Goal: Task Accomplishment & Management: Manage account settings

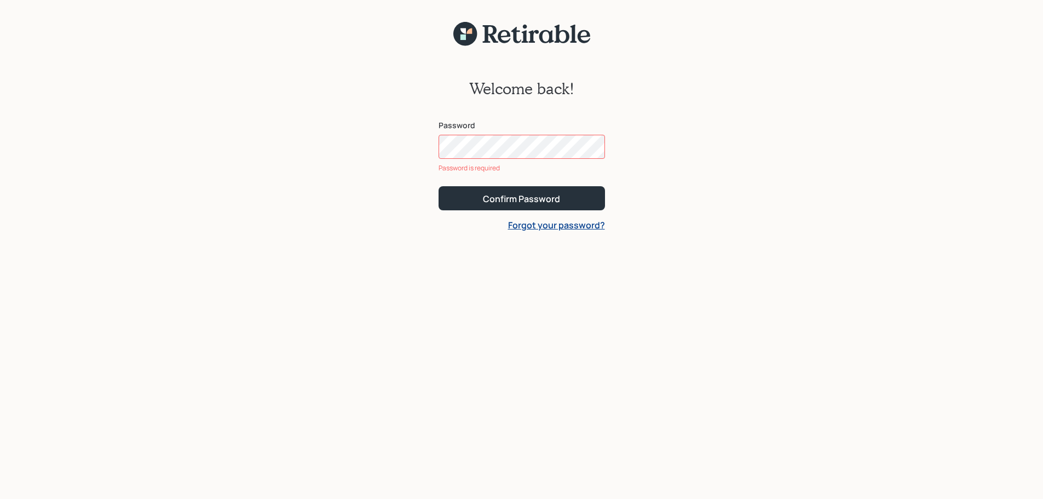
click at [555, 213] on form "Password Password is required Confirm Password Forgot your password?" at bounding box center [522, 175] width 167 height 111
click at [552, 226] on link "Forgot your password?" at bounding box center [556, 225] width 97 height 12
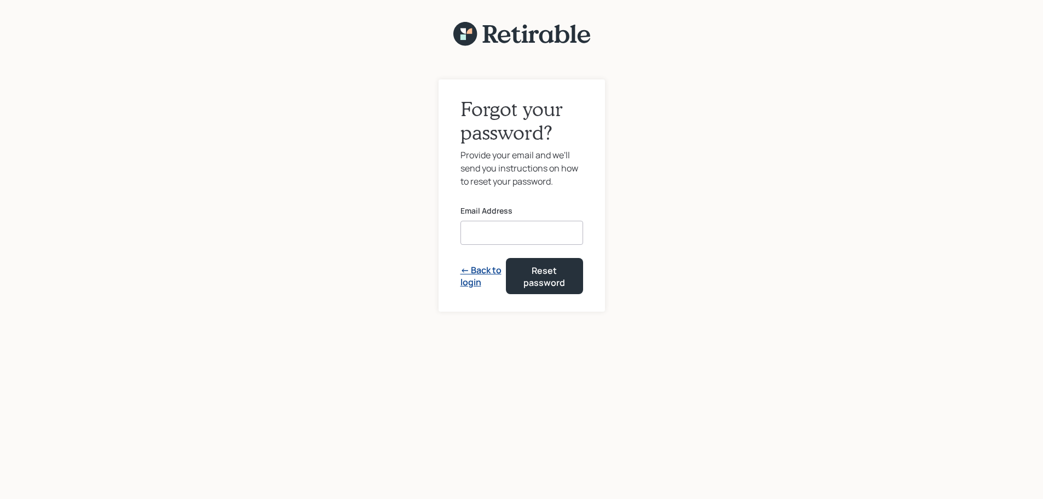
click at [531, 224] on input at bounding box center [522, 233] width 123 height 24
type input "[EMAIL_ADDRESS][DOMAIN_NAME]"
click at [551, 278] on div "Reset password" at bounding box center [544, 277] width 49 height 25
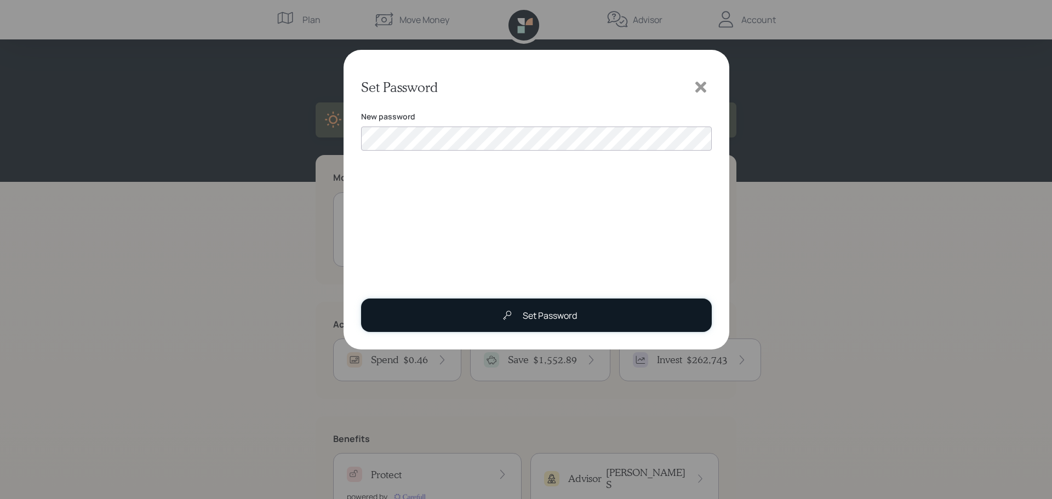
click at [492, 322] on button "Set Password" at bounding box center [536, 315] width 351 height 33
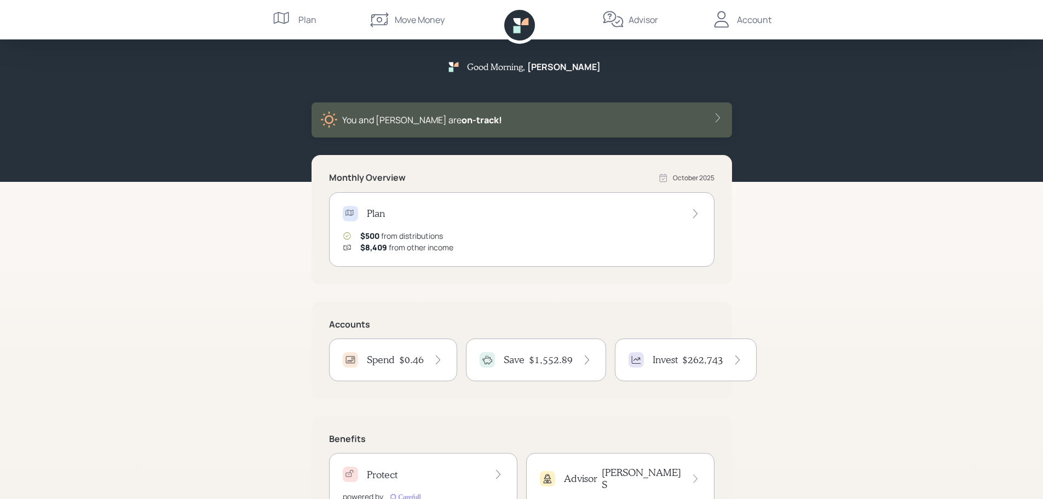
click at [739, 18] on div "Account" at bounding box center [754, 19] width 35 height 13
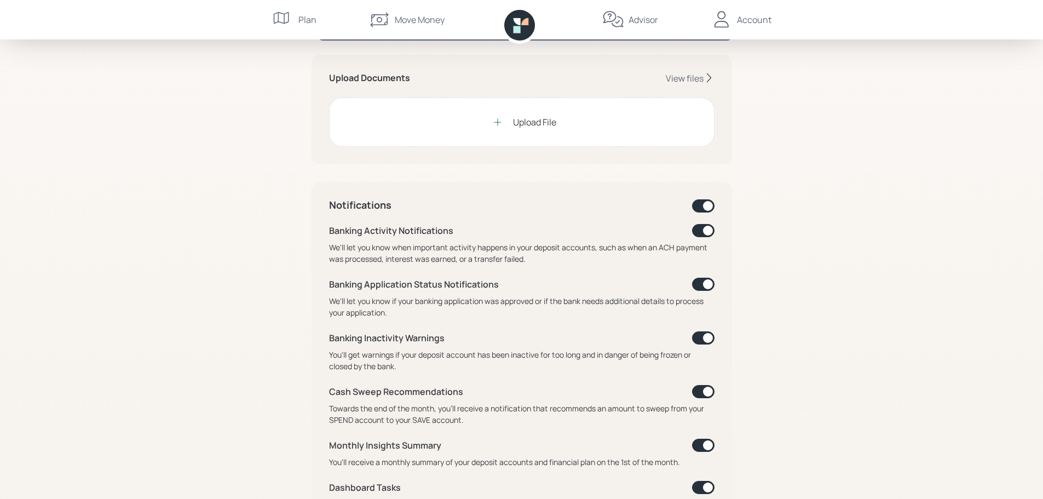
scroll to position [274, 0]
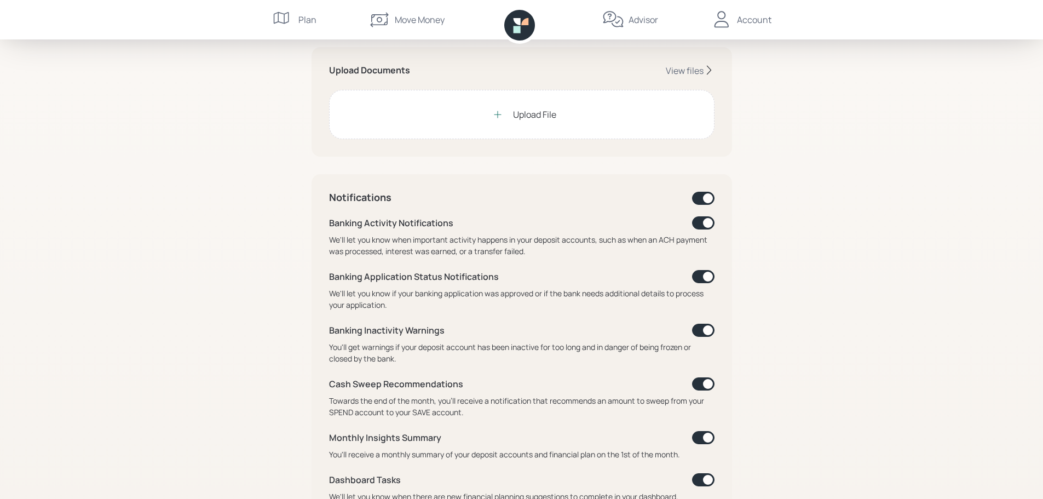
click at [704, 226] on span at bounding box center [703, 222] width 22 height 13
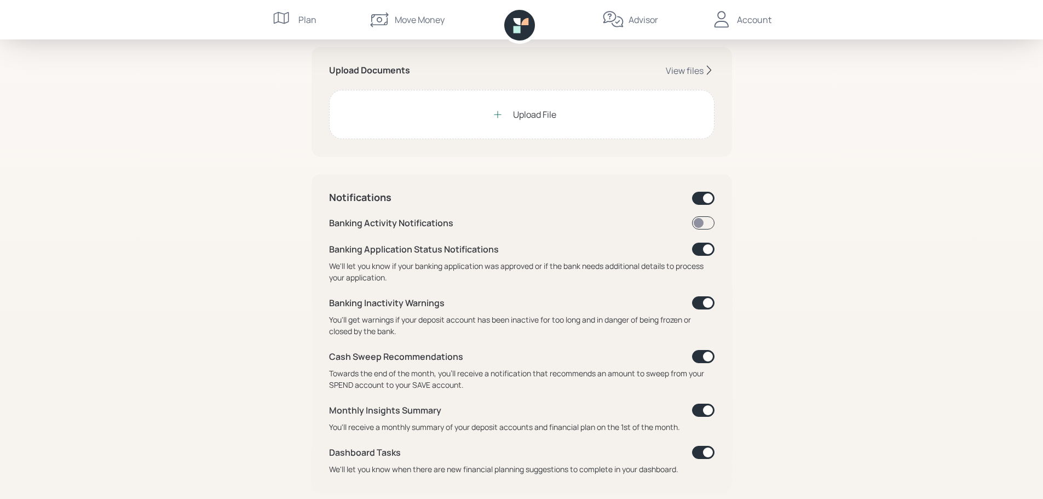
click at [704, 226] on span at bounding box center [703, 222] width 22 height 13
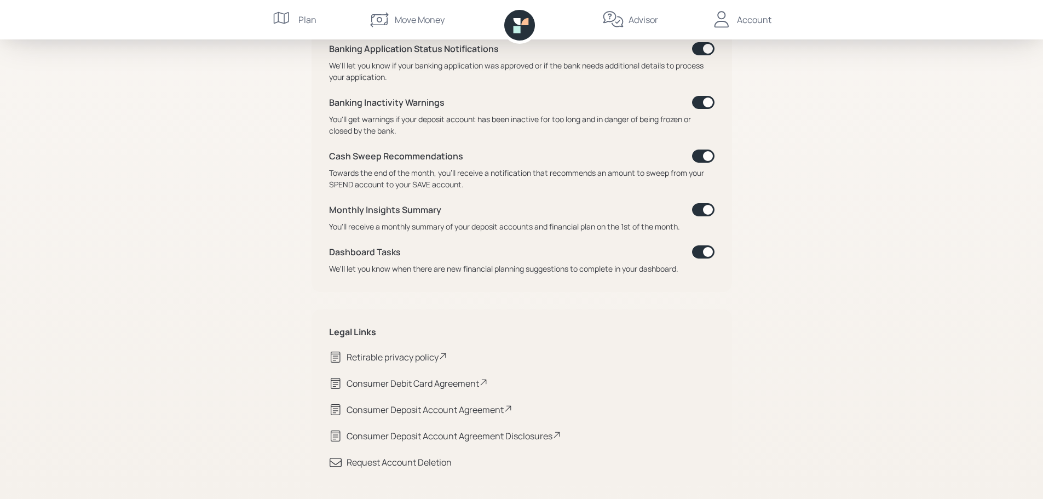
scroll to position [507, 0]
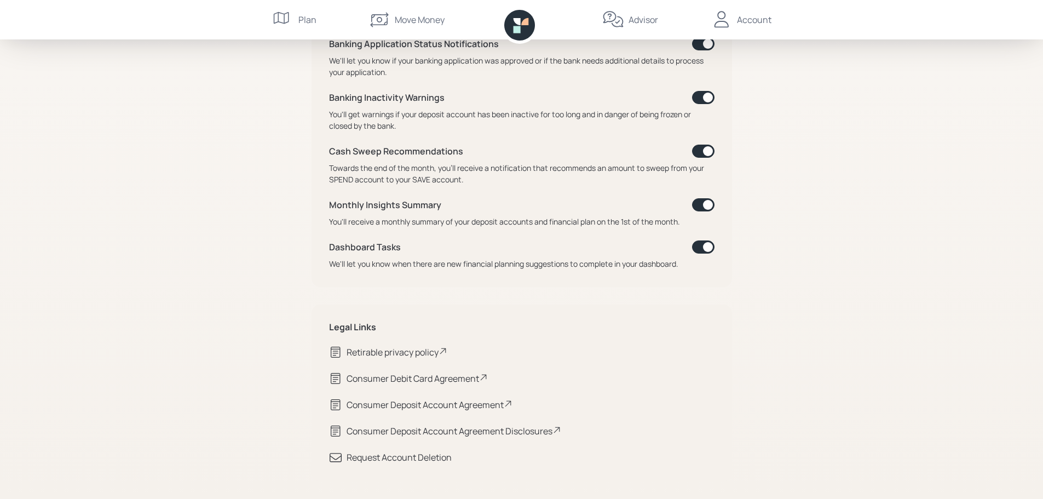
click at [441, 378] on div "Consumer Debit Card Agreement" at bounding box center [417, 378] width 141 height 13
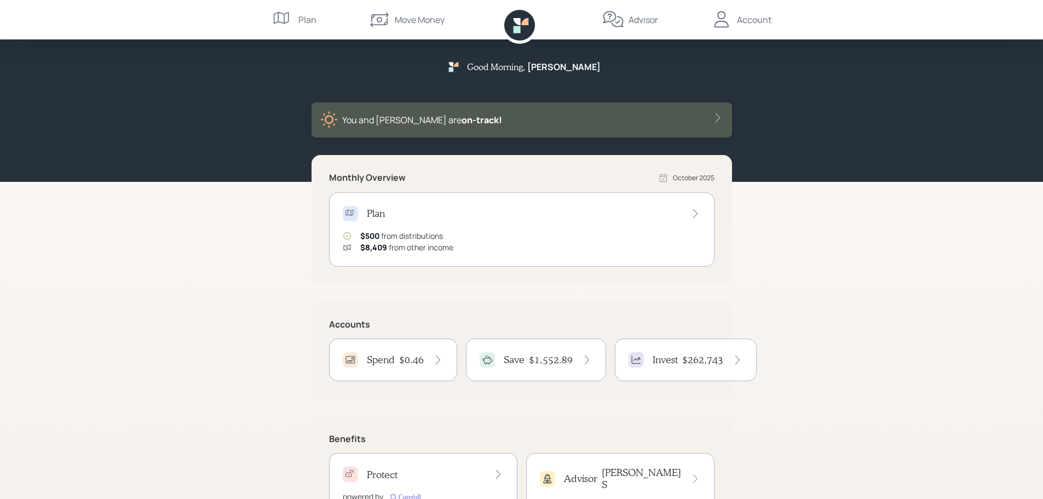
scroll to position [52, 0]
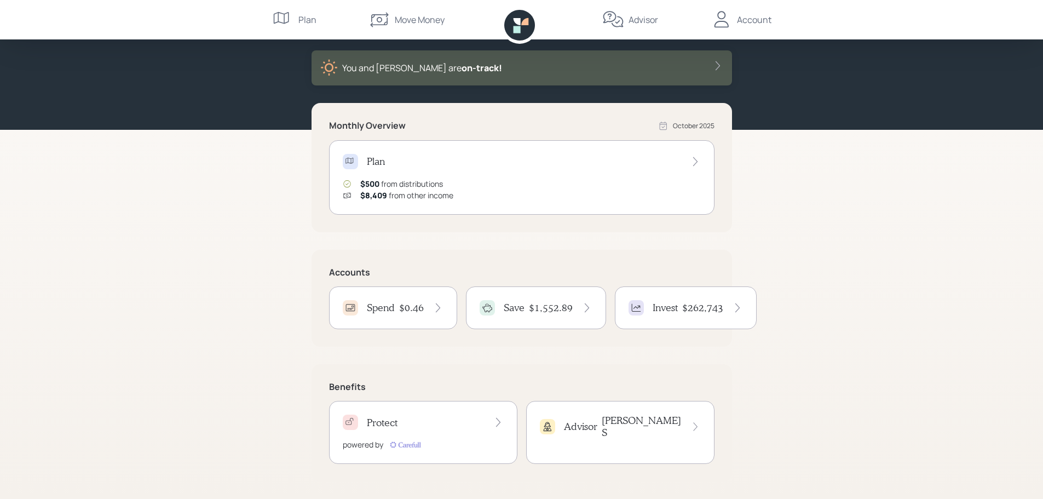
click at [562, 307] on h4 "$1,552.89" at bounding box center [551, 308] width 44 height 12
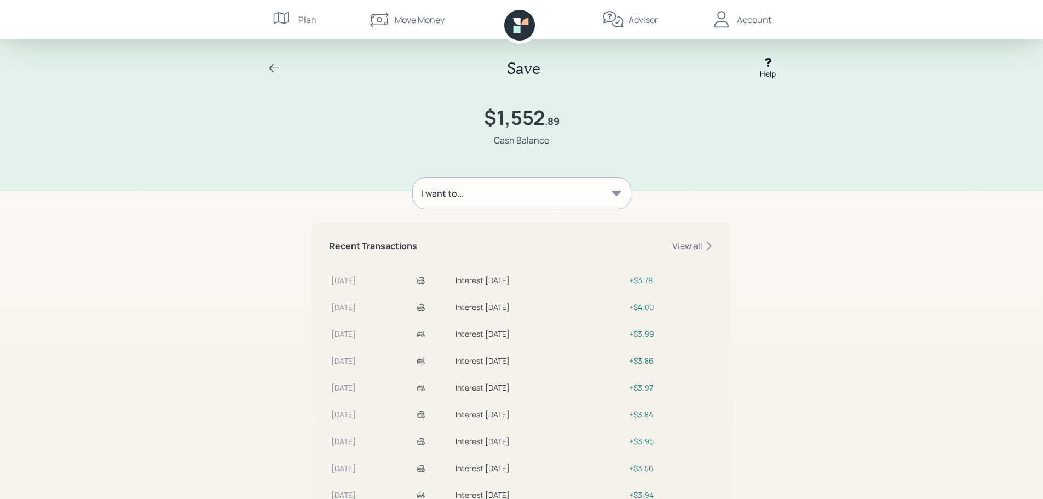
click at [615, 191] on icon at bounding box center [616, 193] width 11 height 11
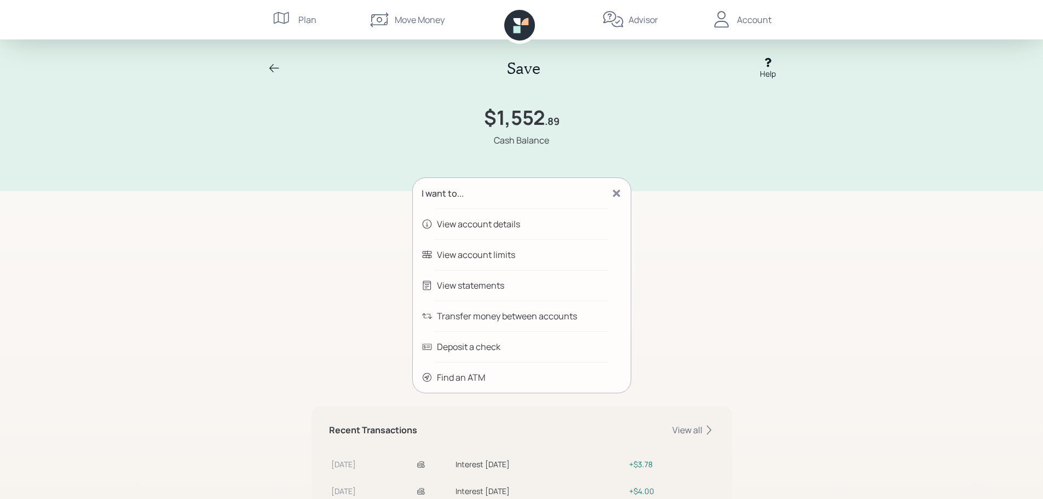
click at [485, 281] on div "View statements" at bounding box center [470, 285] width 67 height 13
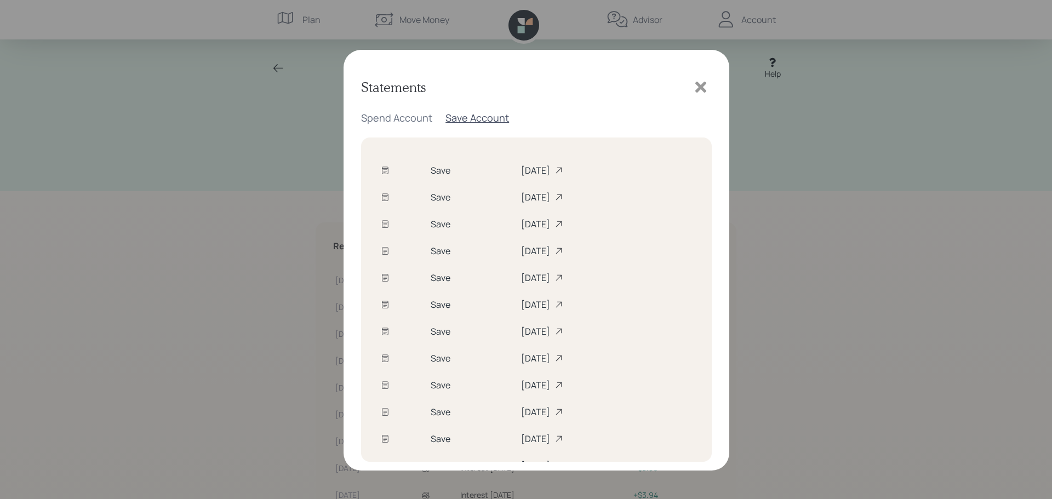
click at [473, 119] on div "Save Account" at bounding box center [477, 117] width 64 height 13
click at [404, 120] on div "Spend Account" at bounding box center [396, 117] width 71 height 13
click at [537, 175] on div "[DATE]" at bounding box center [612, 170] width 159 height 12
click at [471, 121] on div "Save Account" at bounding box center [477, 117] width 64 height 13
click at [521, 171] on div "[DATE]" at bounding box center [606, 170] width 171 height 12
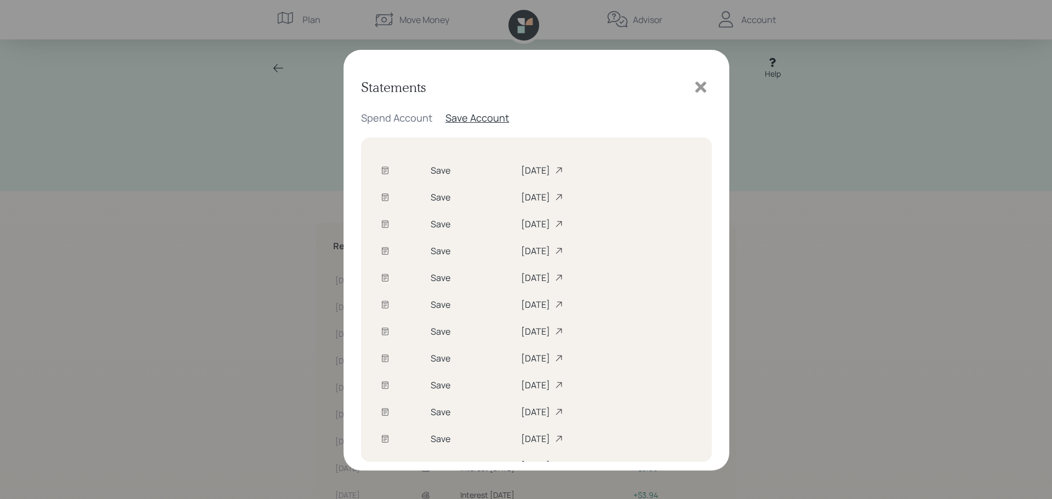
click at [535, 444] on div "[DATE]" at bounding box center [606, 439] width 171 height 12
click at [704, 84] on icon at bounding box center [700, 87] width 11 height 11
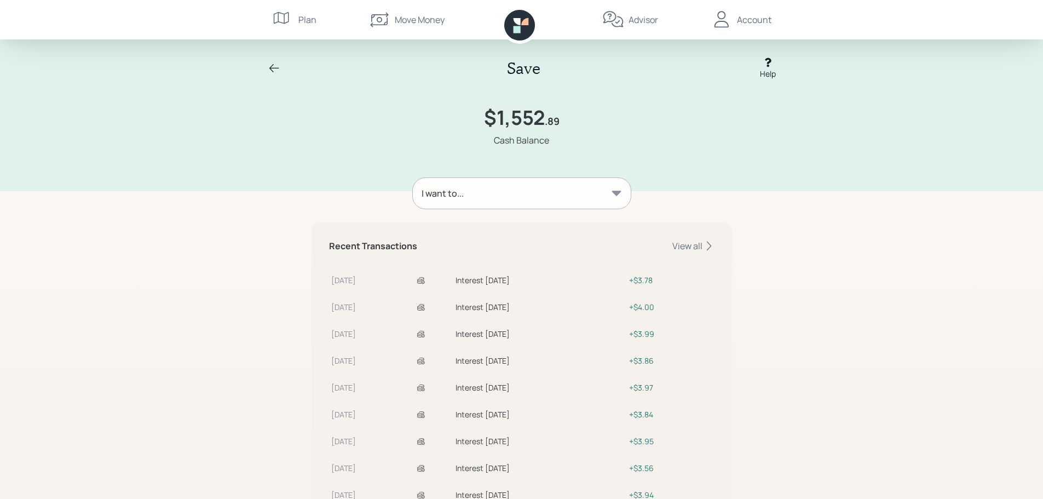
click at [616, 187] on div "I want to..." at bounding box center [522, 193] width 218 height 31
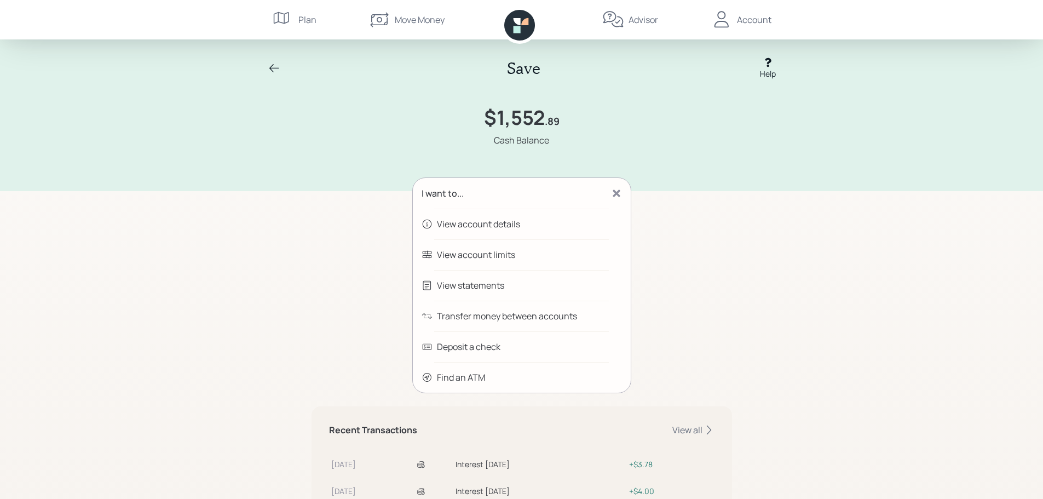
click at [560, 317] on div "Transfer money between accounts" at bounding box center [507, 315] width 140 height 13
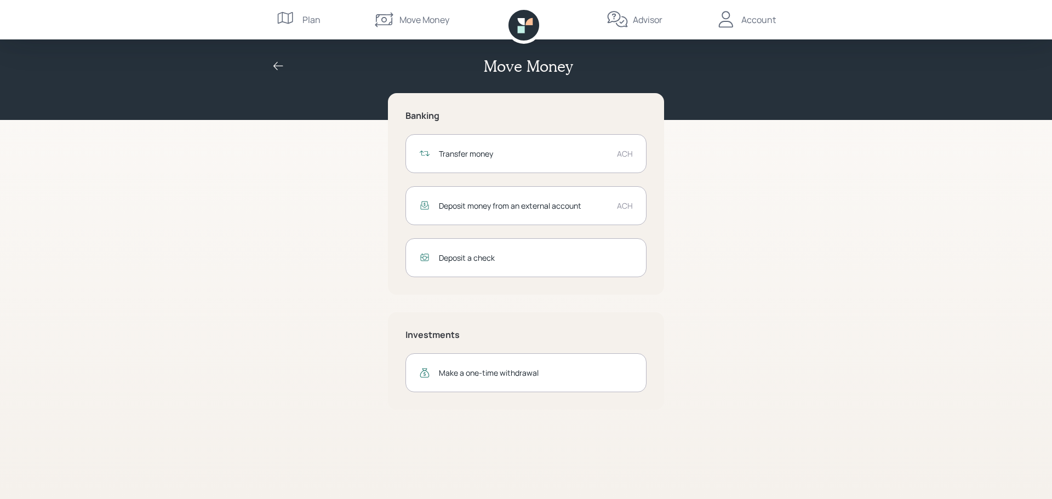
click at [530, 160] on div "Transfer money ACH" at bounding box center [525, 153] width 241 height 39
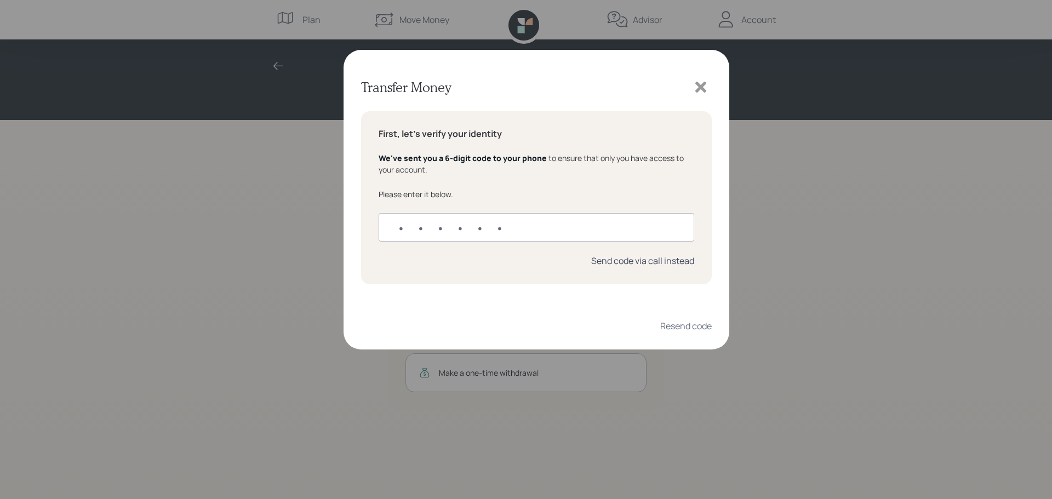
click at [648, 265] on div "Send code via call instead" at bounding box center [642, 261] width 103 height 12
click at [647, 261] on div "Send code via SMS instead" at bounding box center [640, 261] width 107 height 12
click at [700, 89] on icon at bounding box center [700, 87] width 11 height 11
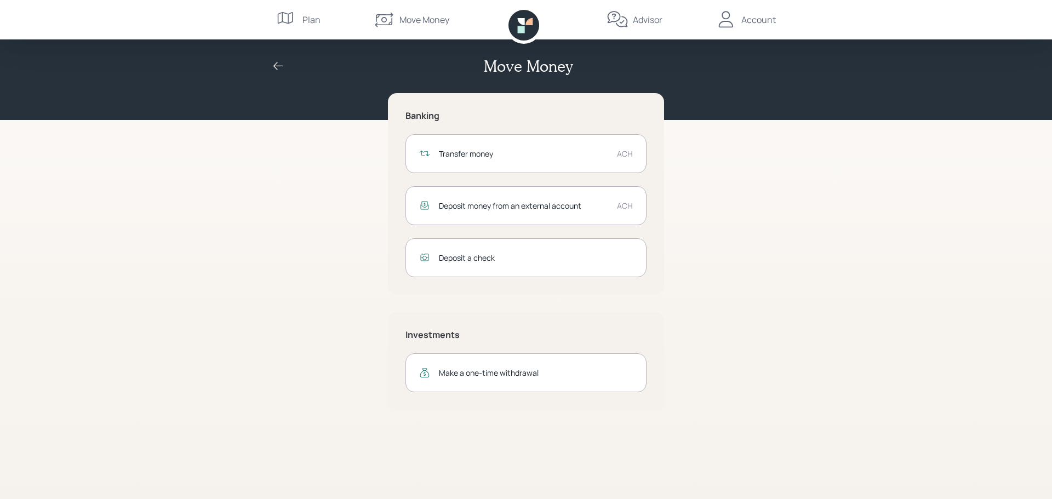
click at [386, 17] on icon at bounding box center [384, 20] width 22 height 22
click at [761, 17] on div "Account" at bounding box center [758, 19] width 35 height 13
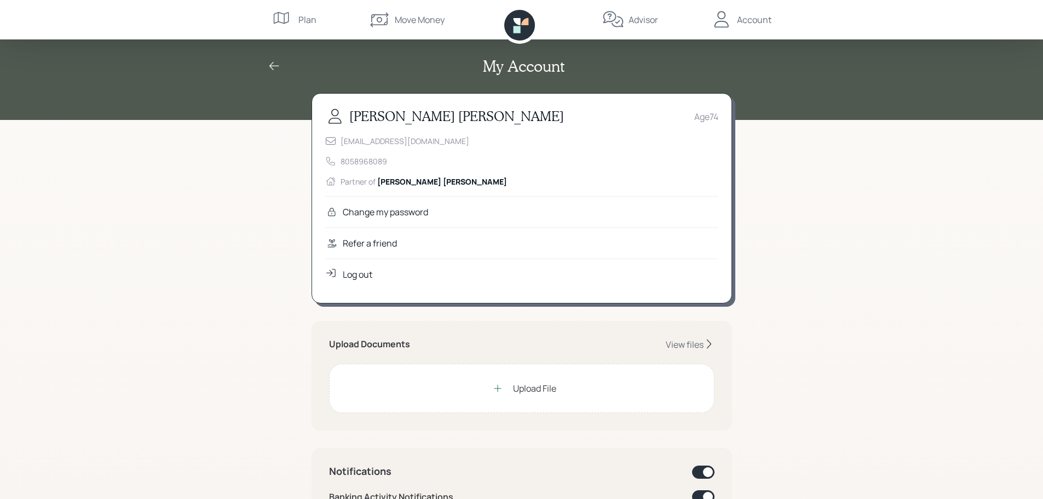
click at [193, 260] on div "My Account [PERSON_NAME] Age [DEMOGRAPHIC_DATA] [EMAIL_ADDRESS][DOMAIN_NAME] 80…" at bounding box center [521, 503] width 1043 height 1006
click at [929, 211] on div "My Account [PERSON_NAME] Age [DEMOGRAPHIC_DATA] [EMAIL_ADDRESS][DOMAIN_NAME] 80…" at bounding box center [521, 503] width 1043 height 1006
click at [248, 268] on div "My Account [PERSON_NAME] Age [DEMOGRAPHIC_DATA] [EMAIL_ADDRESS][DOMAIN_NAME] 80…" at bounding box center [521, 503] width 1043 height 1006
click at [760, 19] on div "Account" at bounding box center [754, 19] width 35 height 13
click at [629, 21] on div "Advisor" at bounding box center [644, 19] width 30 height 13
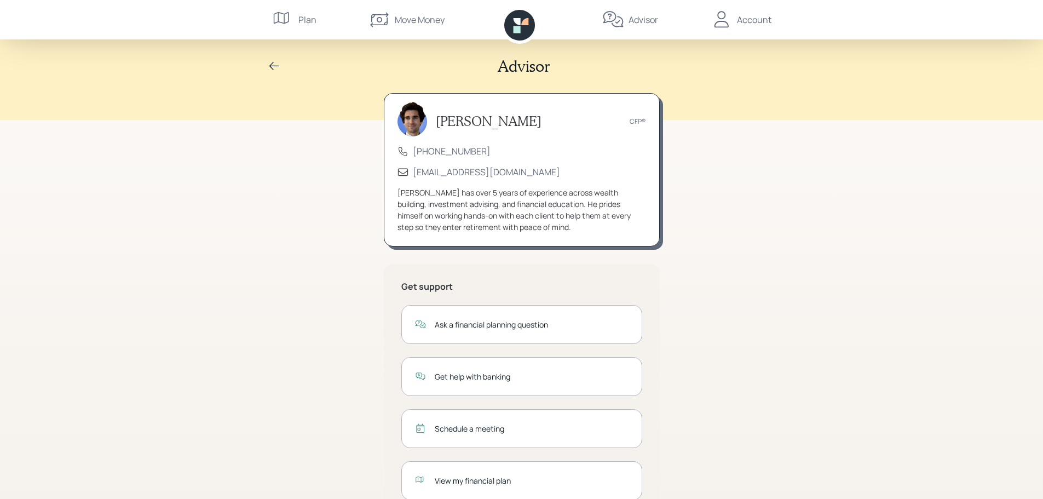
scroll to position [36, 0]
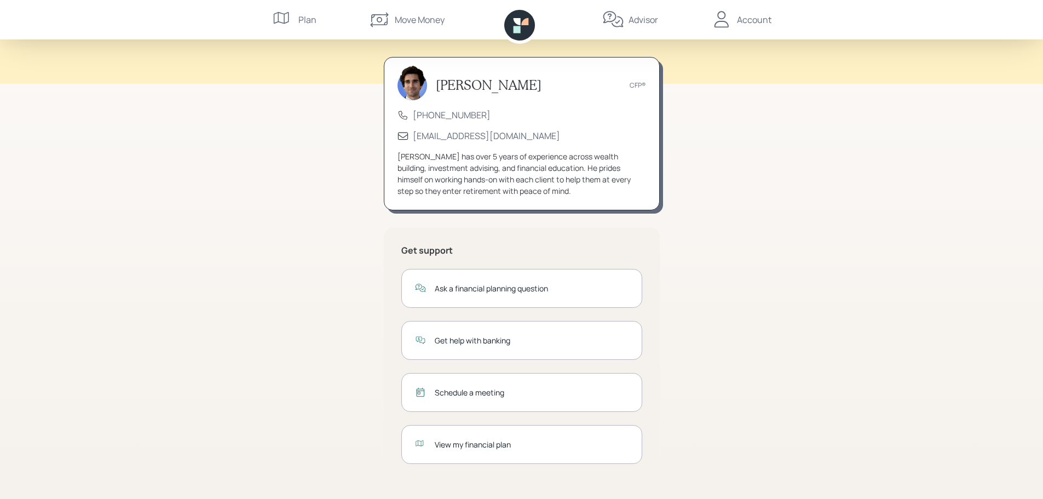
click at [381, 19] on icon at bounding box center [380, 20] width 18 height 15
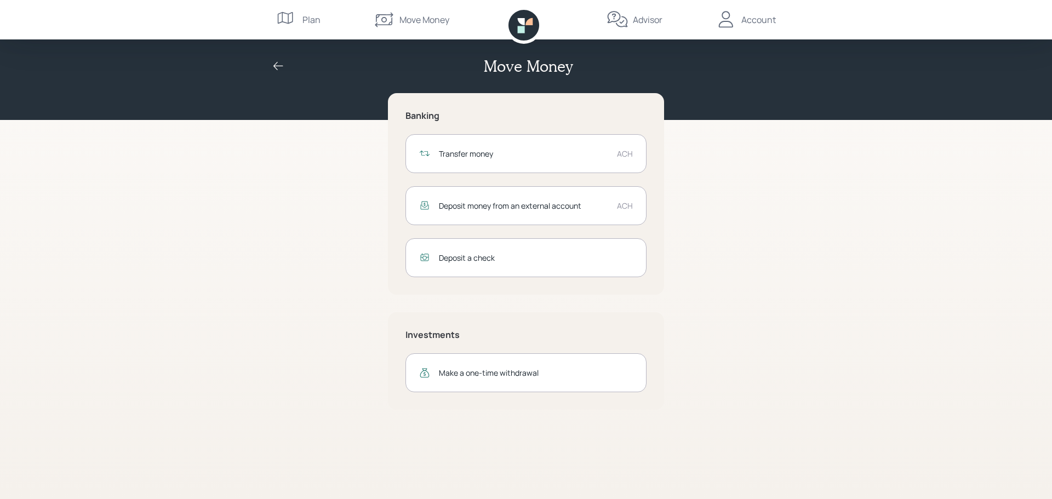
click at [632, 21] on div "Advisor" at bounding box center [634, 19] width 56 height 39
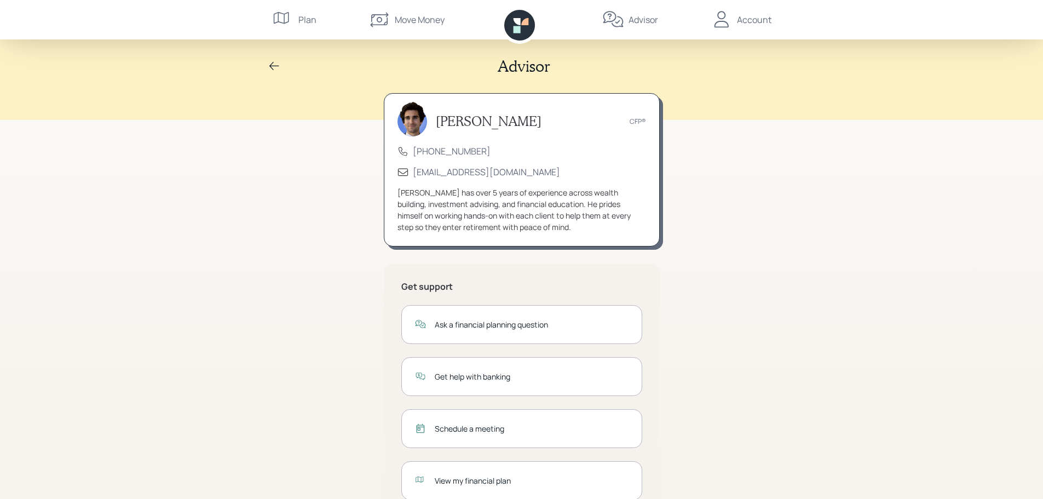
scroll to position [36, 0]
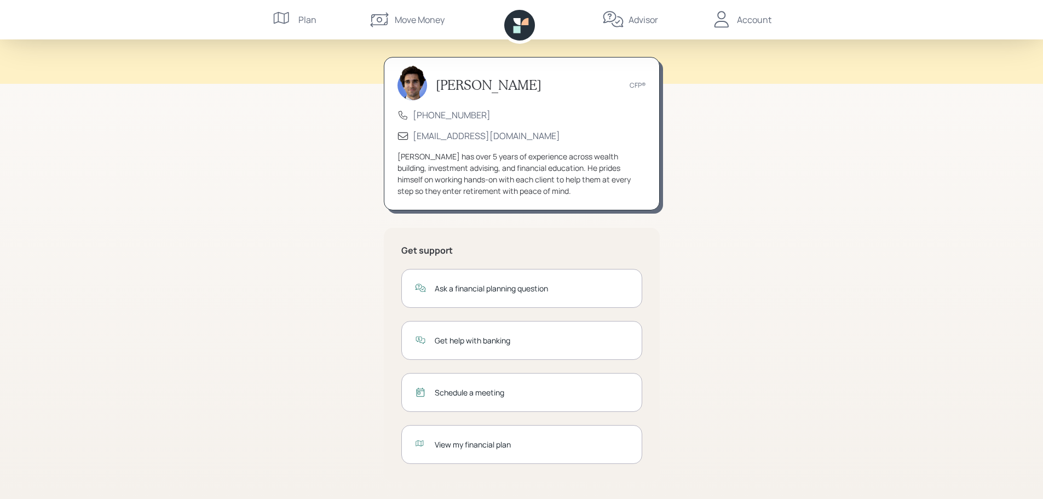
click at [529, 346] on div "Get help with banking" at bounding box center [532, 341] width 194 height 12
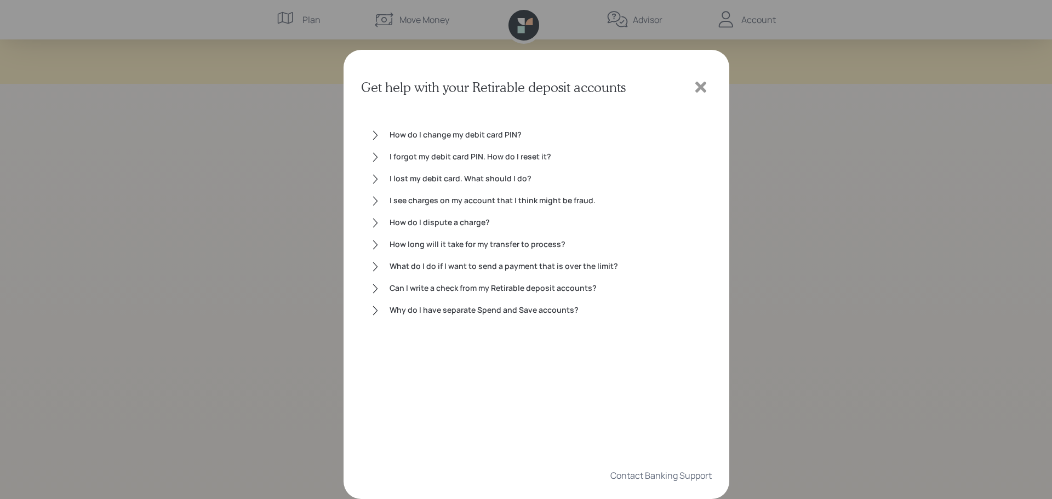
click at [478, 132] on div "How do I change my debit card PIN?" at bounding box center [545, 135] width 313 height 13
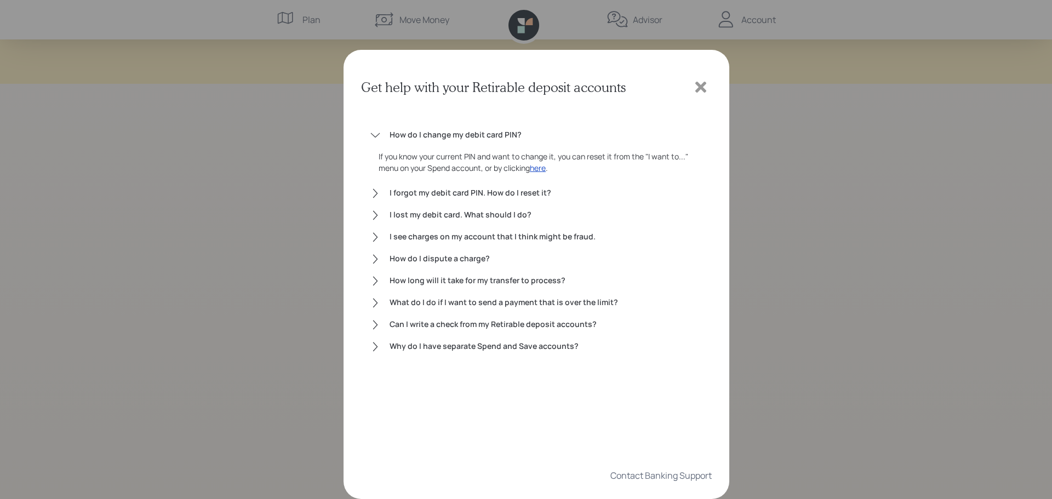
click at [703, 86] on icon at bounding box center [700, 87] width 11 height 11
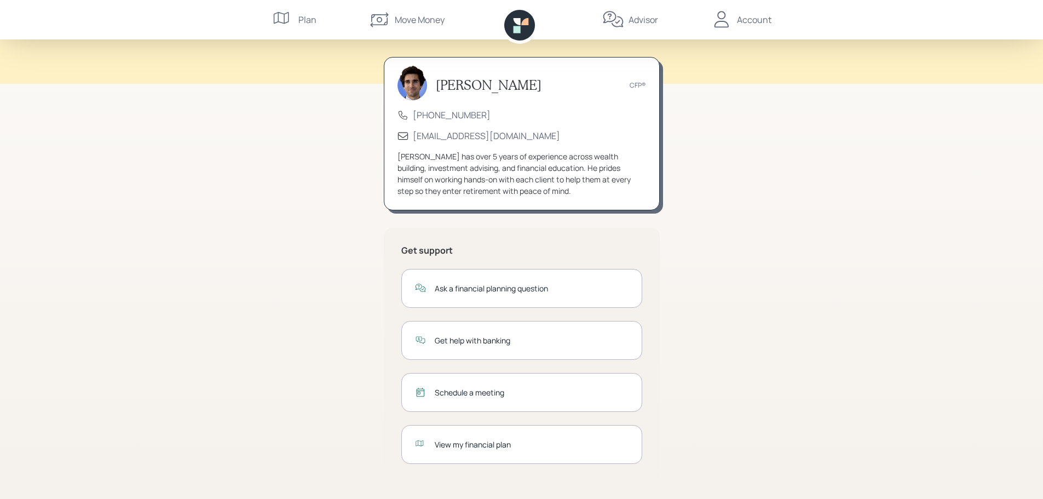
click at [400, 20] on div "Move Money" at bounding box center [420, 19] width 50 height 13
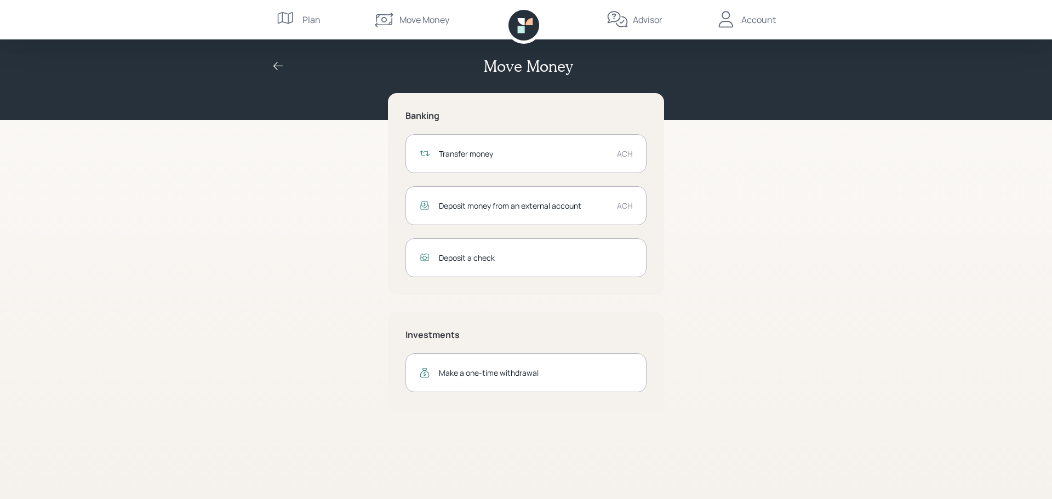
click at [623, 154] on div "ACH" at bounding box center [625, 154] width 16 height 12
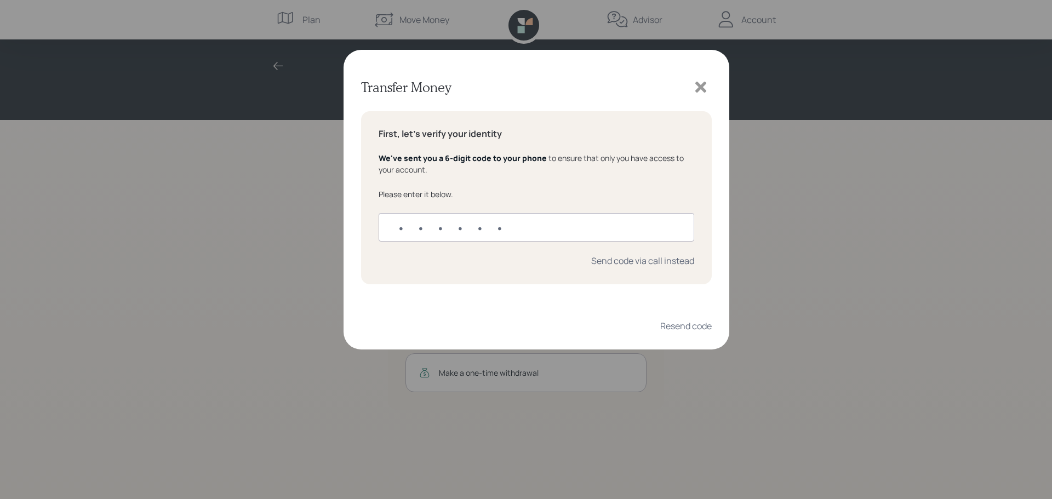
click at [699, 90] on icon at bounding box center [700, 87] width 11 height 11
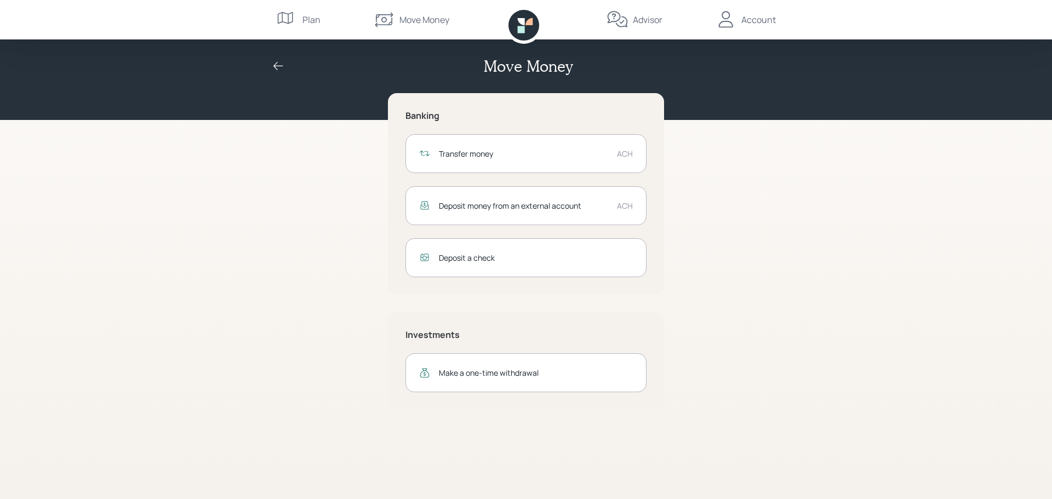
click at [622, 20] on icon at bounding box center [617, 20] width 22 height 22
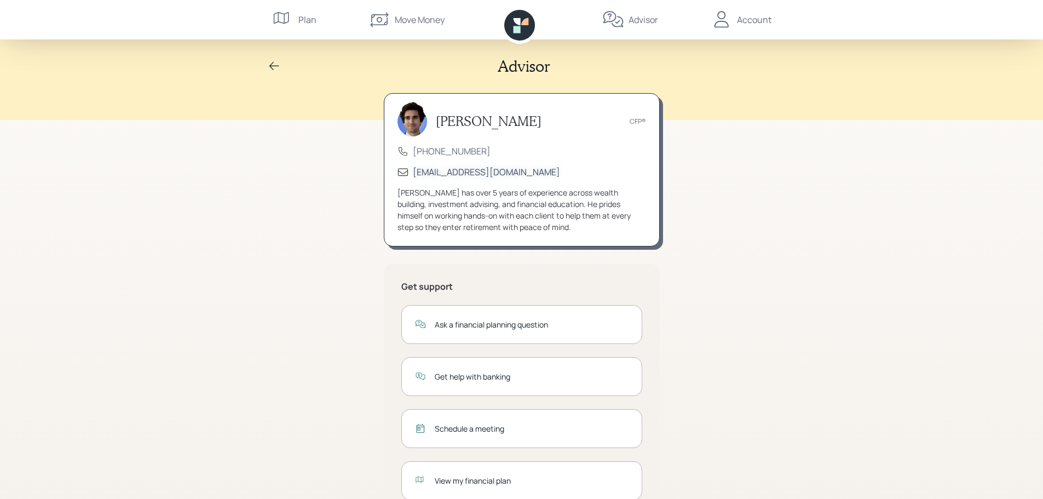
click at [451, 172] on div "[EMAIL_ADDRESS][DOMAIN_NAME]" at bounding box center [486, 172] width 147 height 12
click at [523, 381] on div "Get help with banking" at bounding box center [532, 377] width 194 height 12
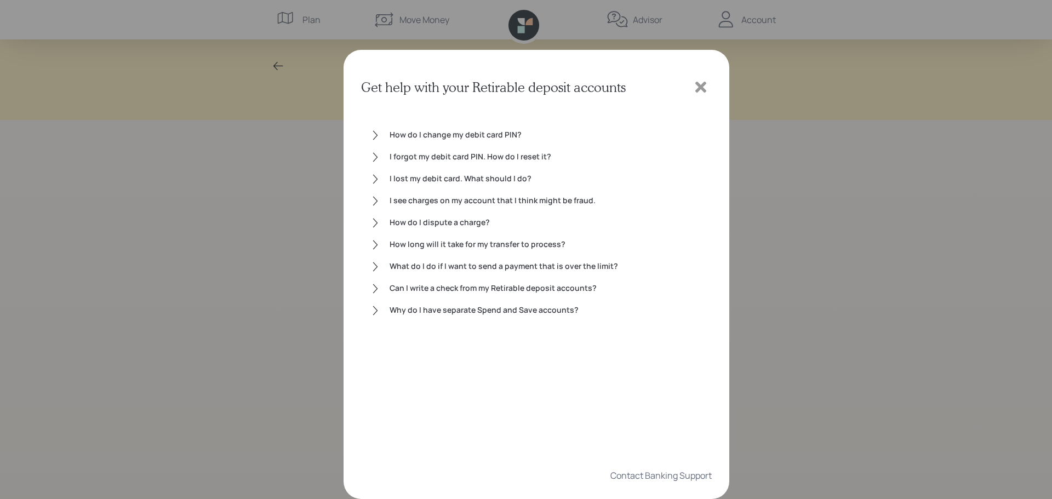
click at [495, 134] on div "How do I change my debit card PIN?" at bounding box center [545, 135] width 313 height 13
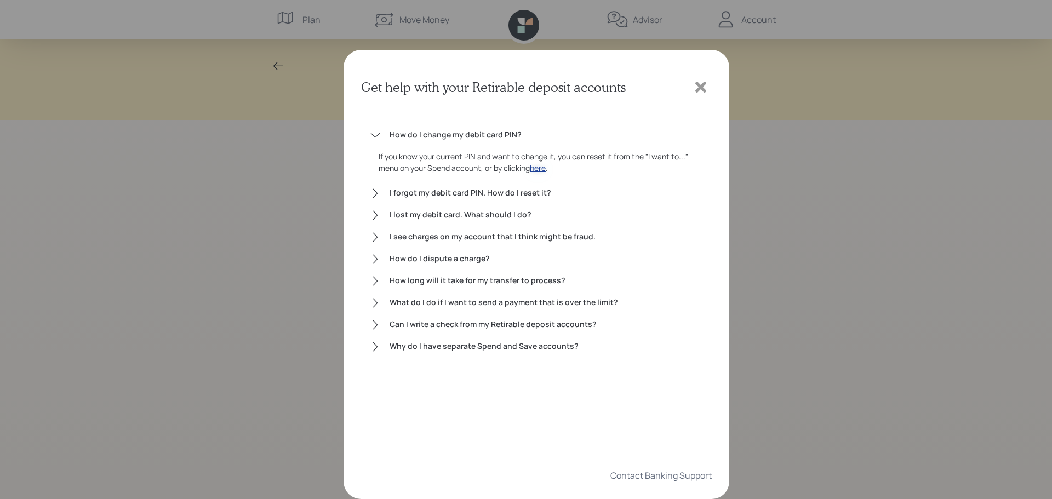
click at [543, 170] on div "here" at bounding box center [538, 168] width 16 height 12
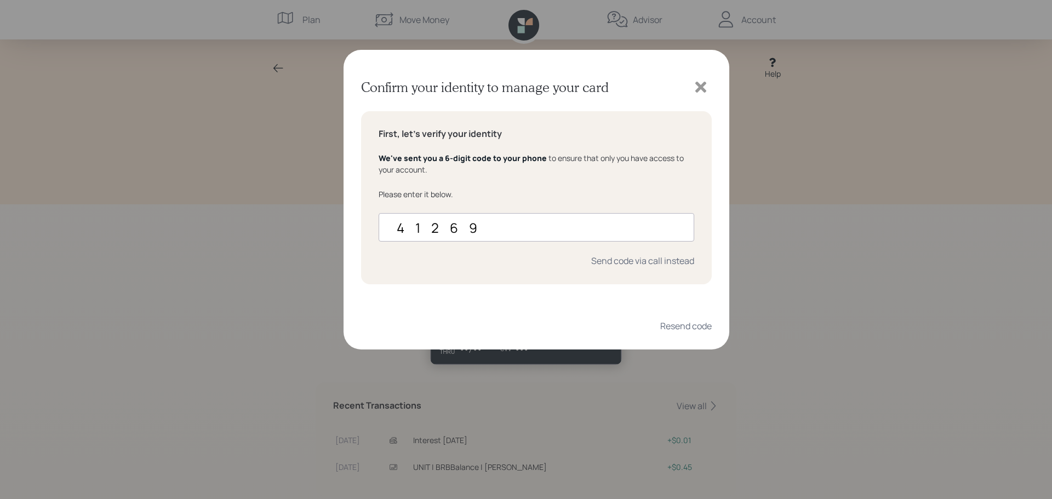
type input "412698"
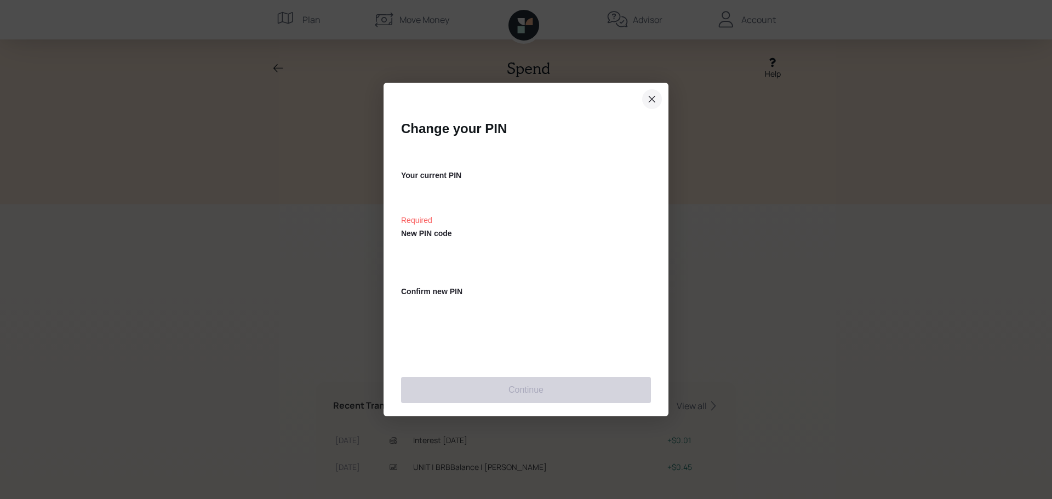
click at [650, 99] on icon "close dialog" at bounding box center [651, 99] width 9 height 13
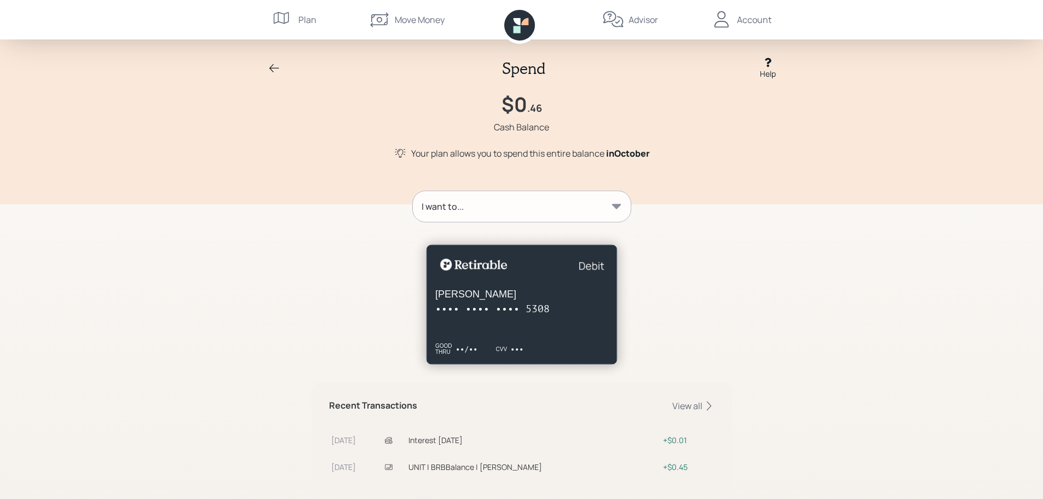
click at [618, 204] on icon at bounding box center [616, 206] width 9 height 5
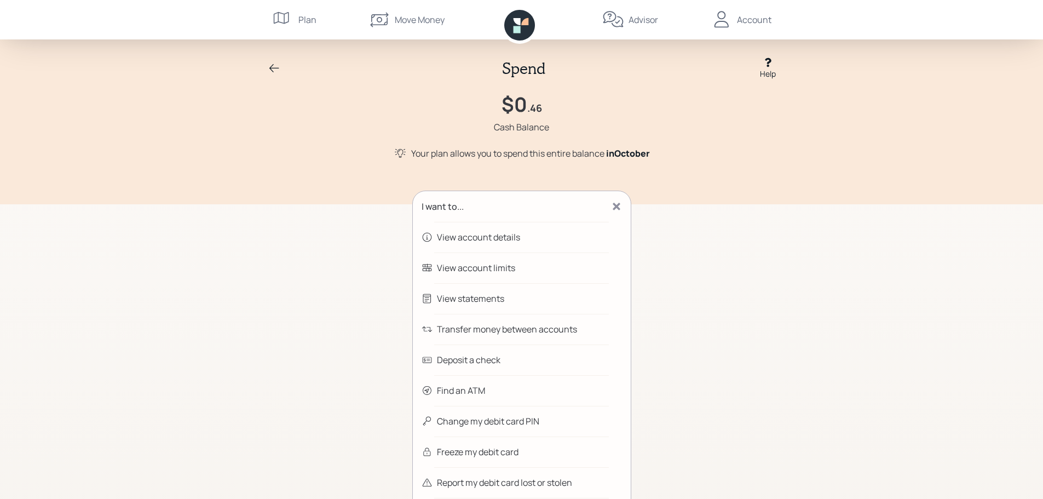
click at [502, 237] on div "View account details" at bounding box center [478, 237] width 83 height 13
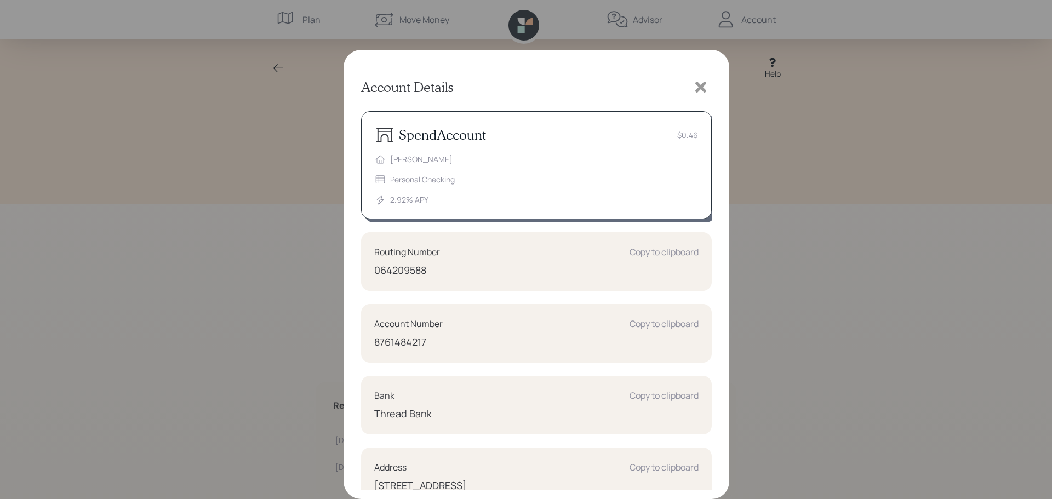
click at [703, 82] on icon at bounding box center [700, 87] width 16 height 16
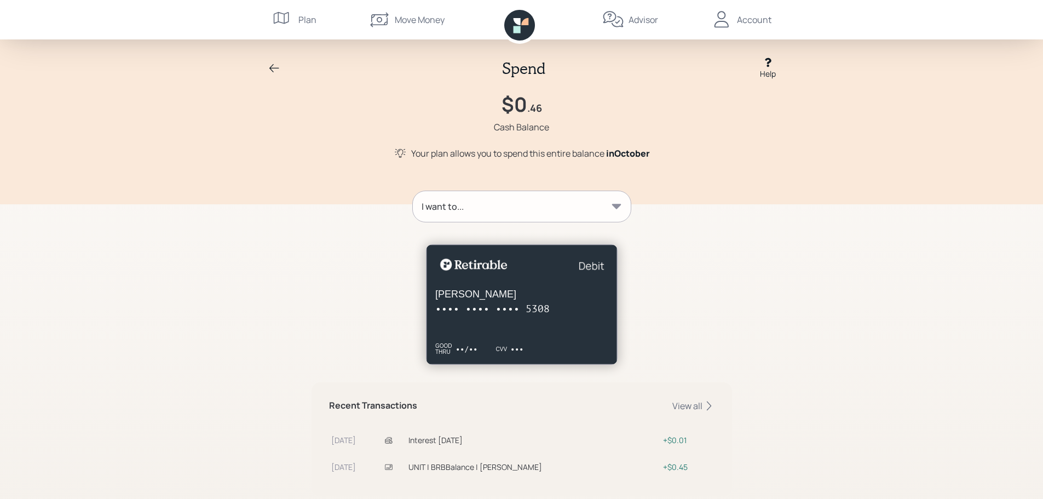
scroll to position [28, 0]
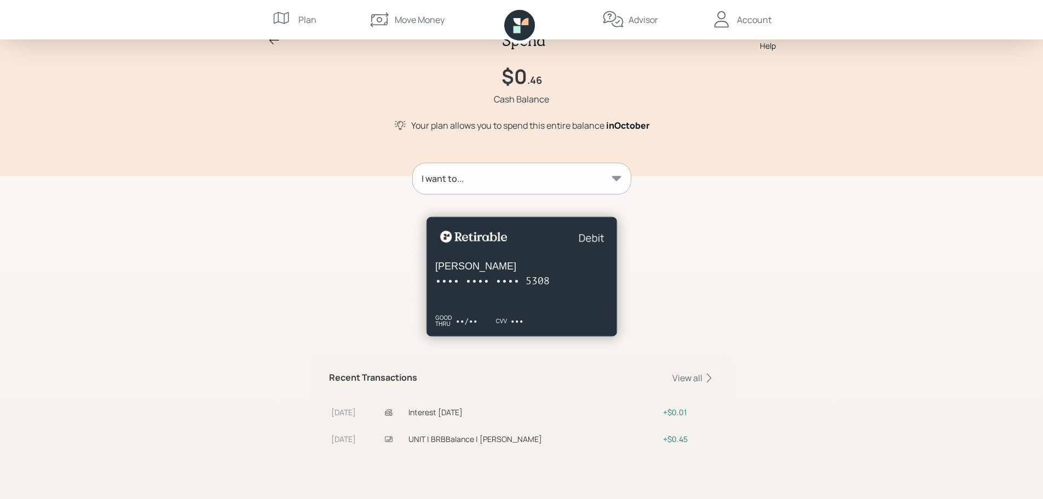
click at [618, 176] on icon at bounding box center [616, 178] width 11 height 11
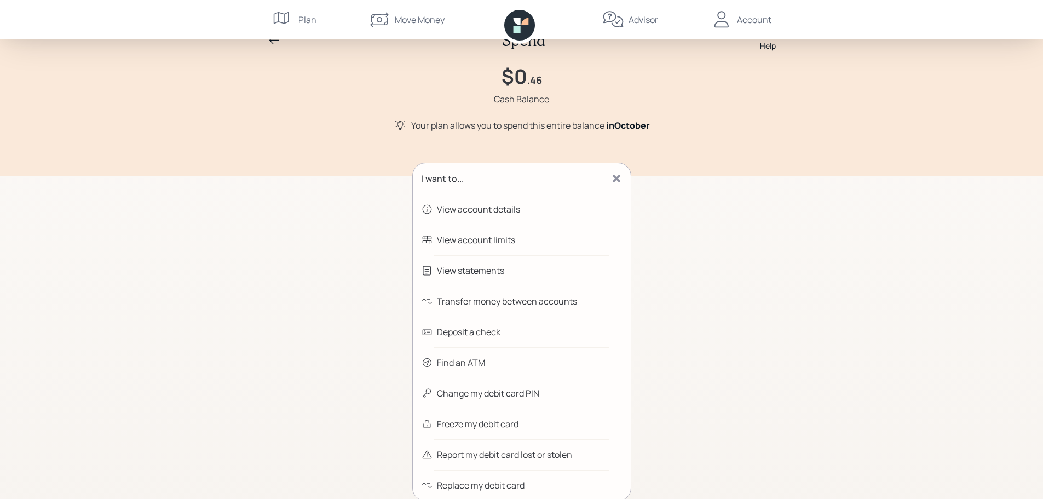
click at [516, 299] on div "Transfer money between accounts" at bounding box center [507, 301] width 140 height 13
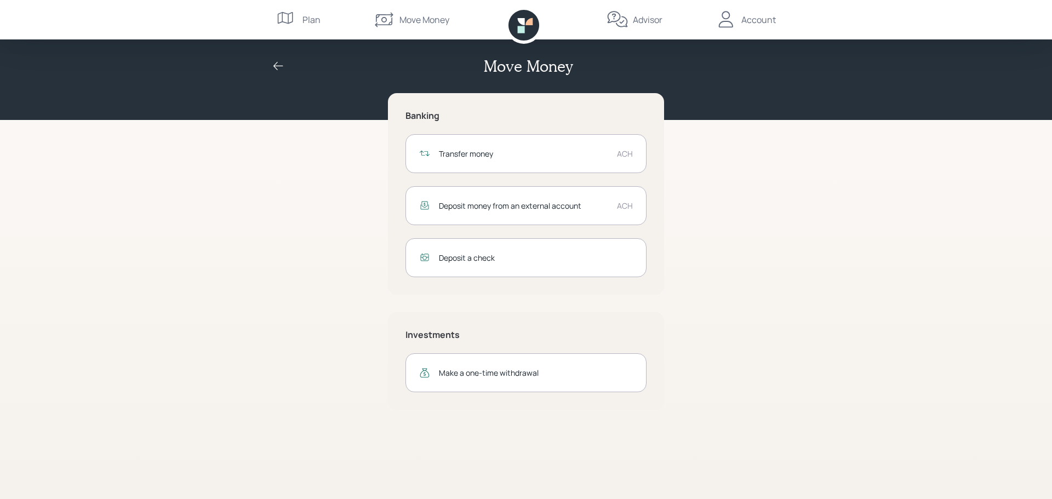
click at [614, 151] on div "Transfer money ACH" at bounding box center [525, 153] width 241 height 39
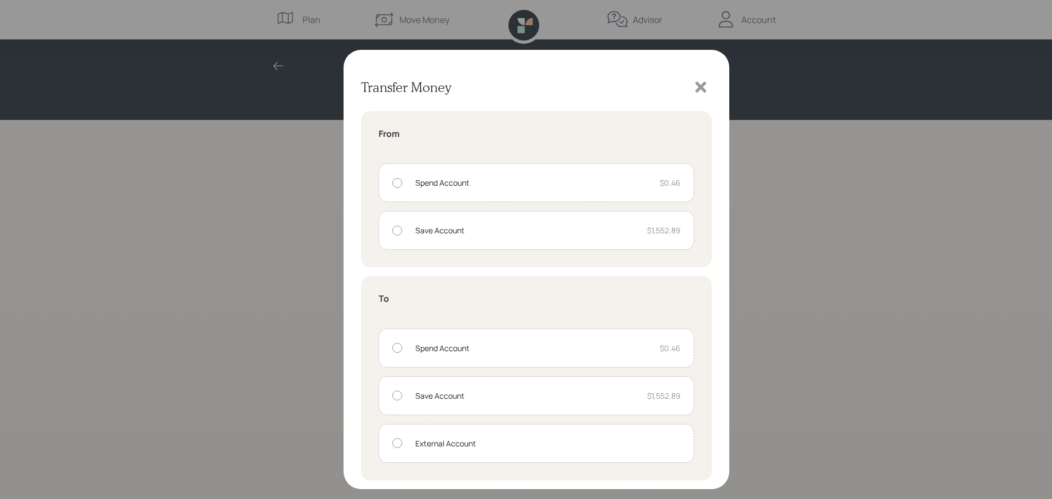
click at [396, 232] on div at bounding box center [397, 231] width 10 height 10
radio input "true"
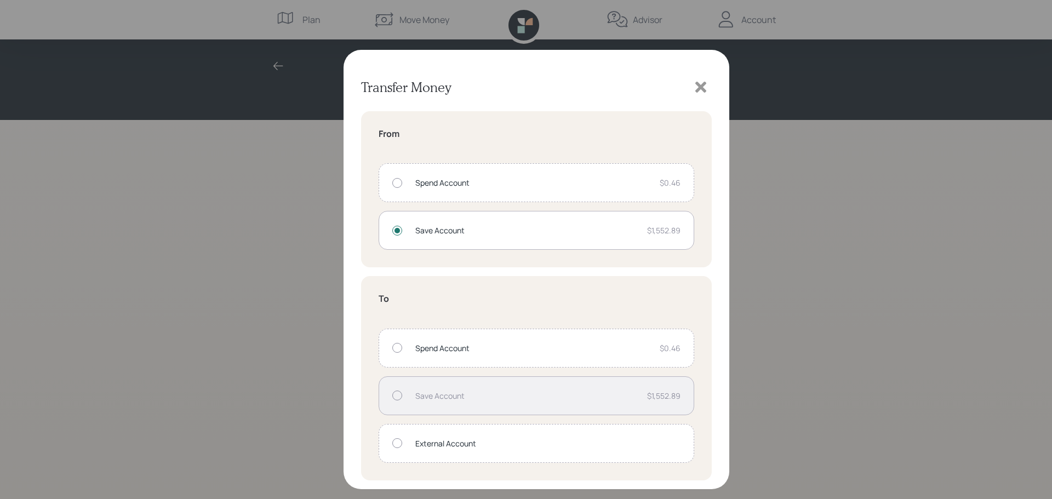
click at [400, 182] on div at bounding box center [397, 183] width 10 height 10
radio input "true"
radio input "false"
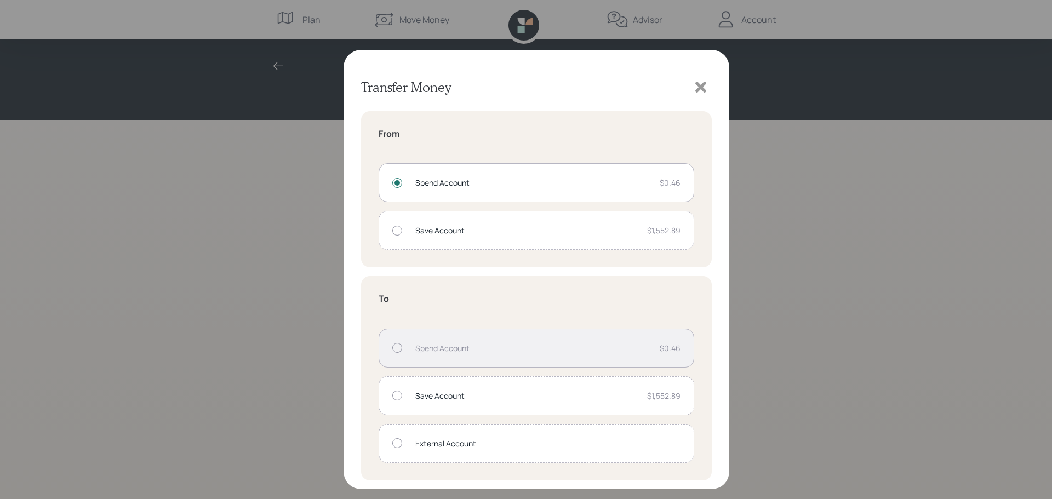
click at [394, 228] on div at bounding box center [397, 231] width 10 height 10
radio input "false"
radio input "true"
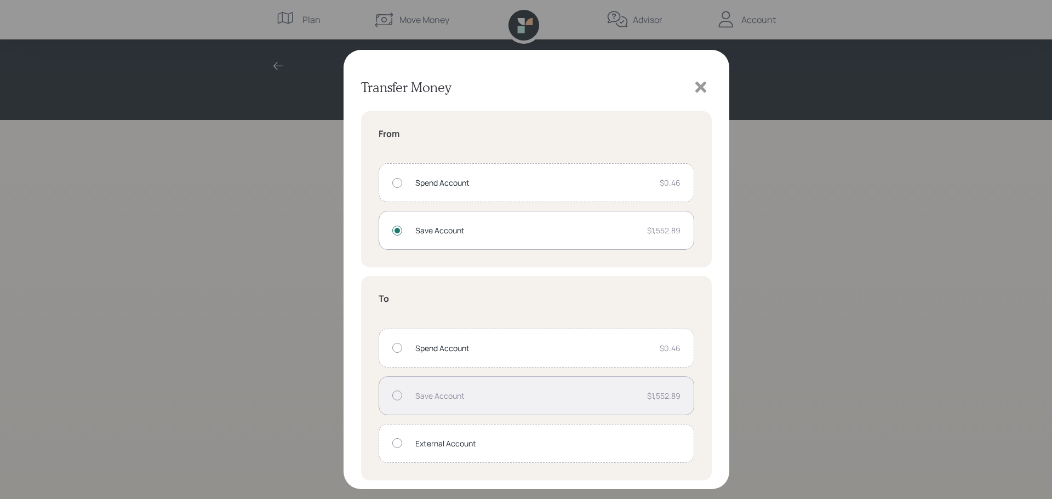
click at [395, 347] on div at bounding box center [397, 348] width 10 height 10
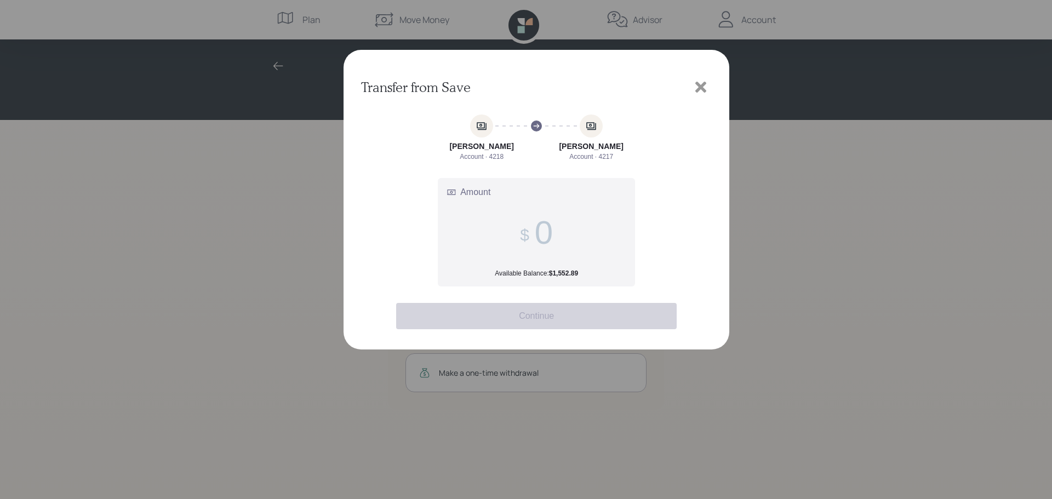
click at [545, 235] on input "Amount Available Balance: $1,552.89" at bounding box center [544, 233] width 18 height 38
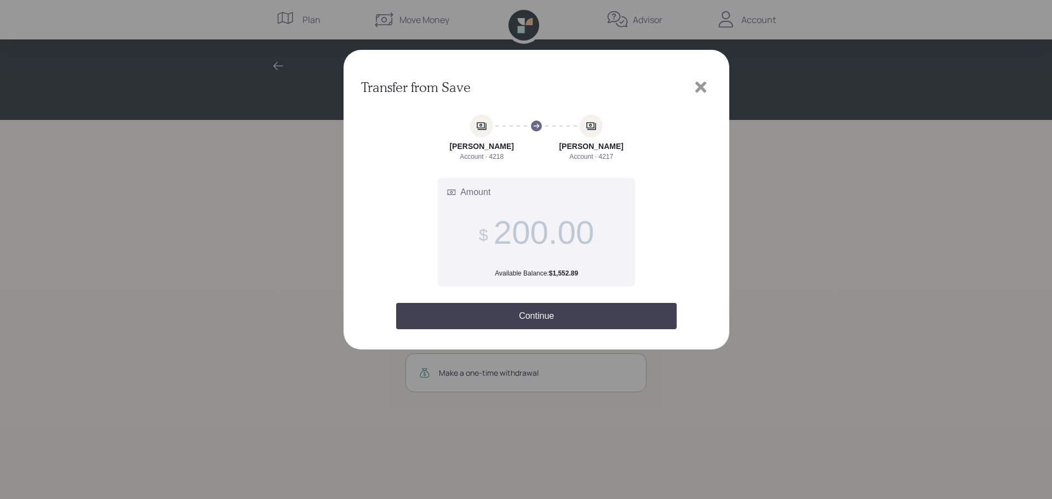
type input "200.00"
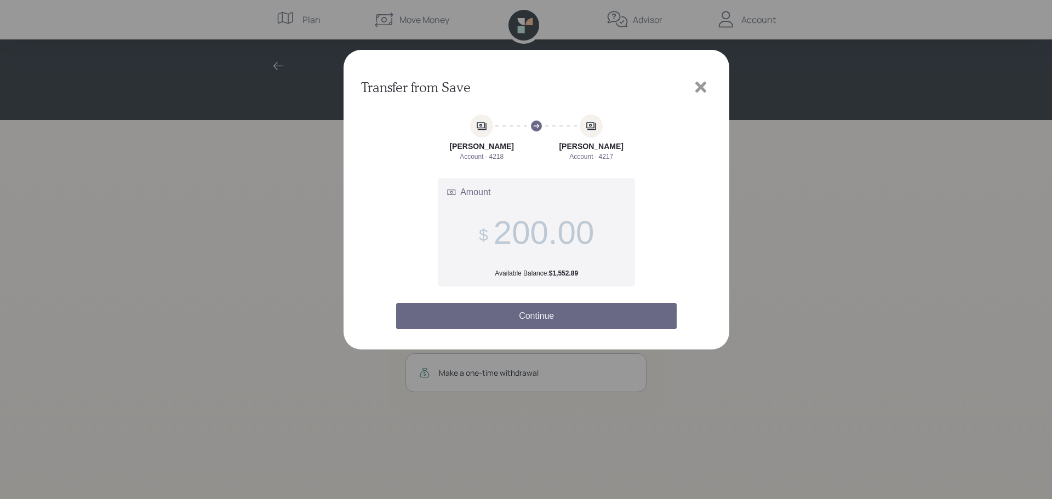
click at [520, 317] on button "Continue" at bounding box center [536, 316] width 280 height 26
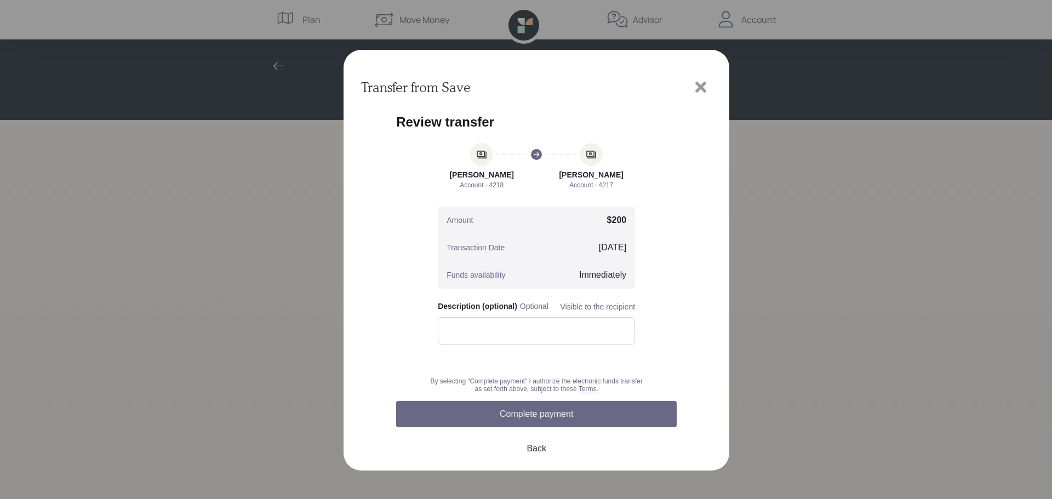
click at [573, 418] on button "Complete payment" at bounding box center [536, 414] width 280 height 26
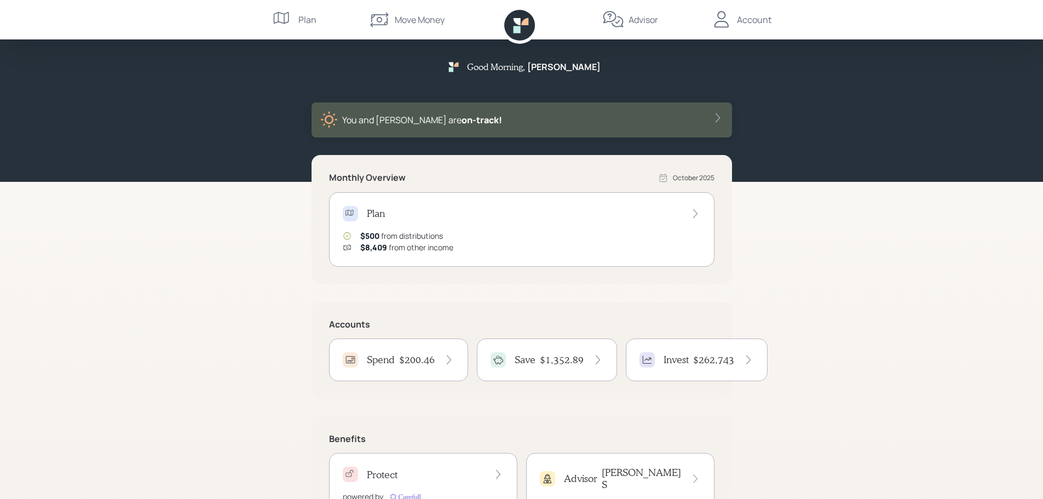
click at [722, 363] on h4 "$262,743" at bounding box center [713, 360] width 41 height 12
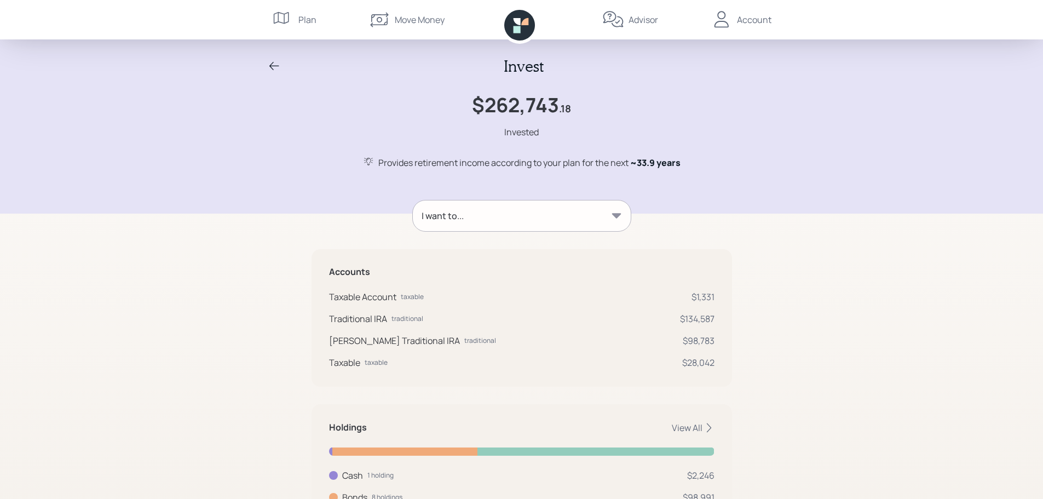
click at [616, 214] on icon at bounding box center [616, 215] width 9 height 5
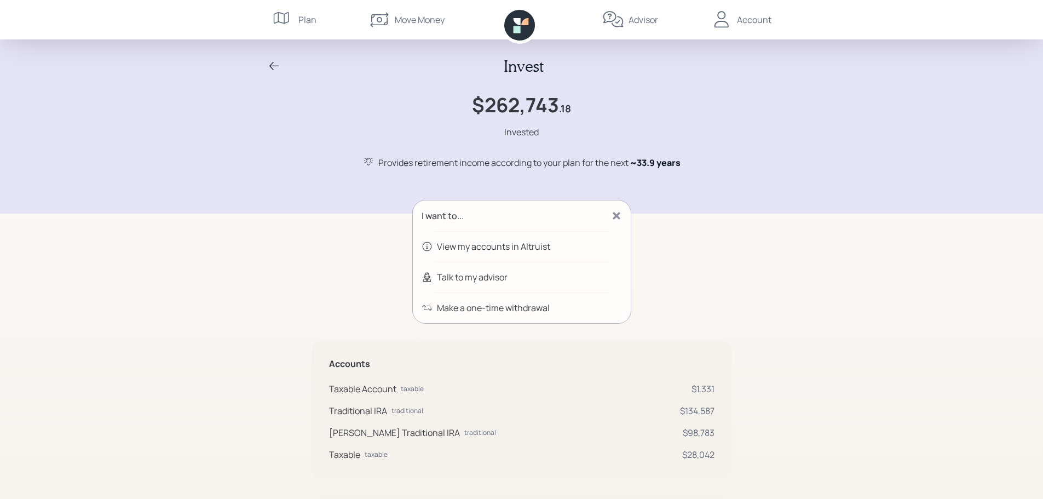
click at [252, 122] on div "Invest $262,743 .18 Invested Provides retirement income according to your plan …" at bounding box center [521, 107] width 1043 height 214
click at [747, 21] on div "Account" at bounding box center [754, 19] width 35 height 13
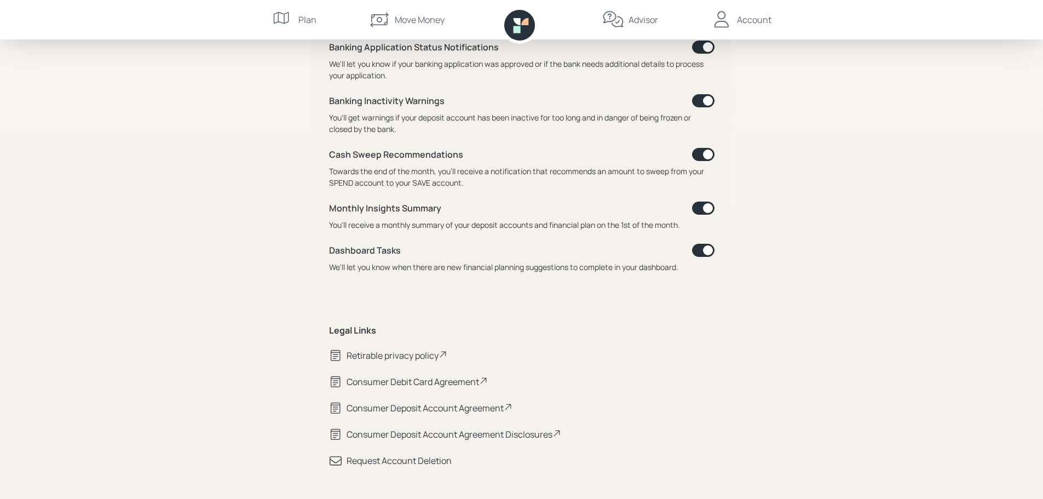
scroll to position [507, 0]
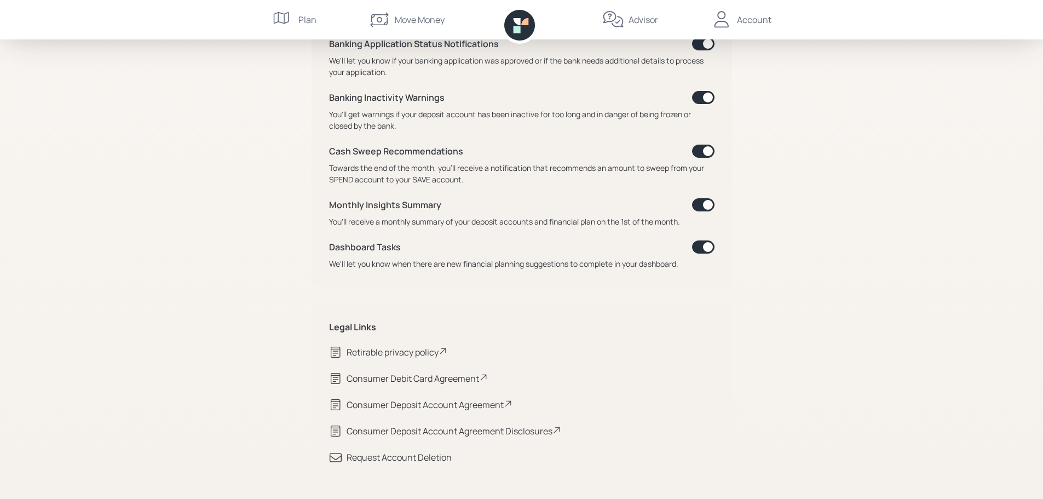
click at [466, 381] on div "Consumer Debit Card Agreement" at bounding box center [417, 378] width 141 height 13
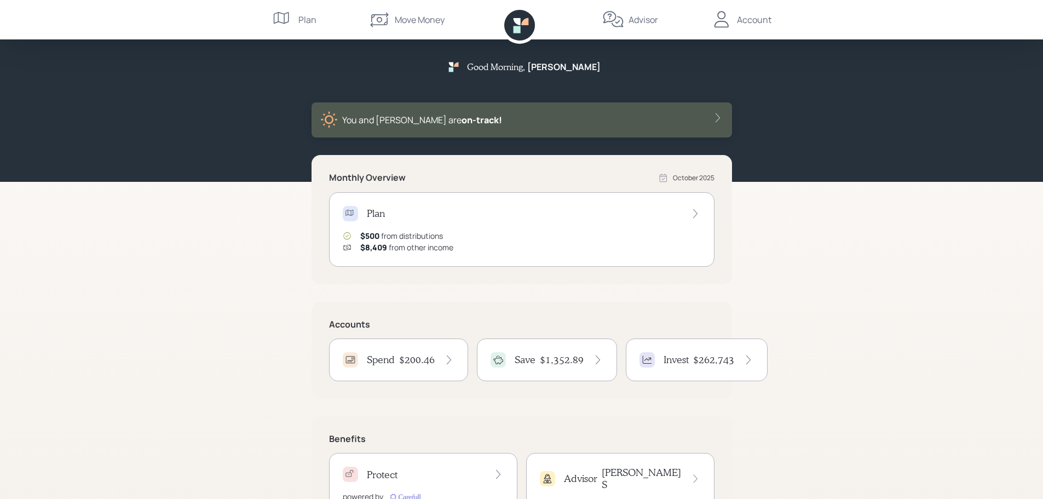
scroll to position [52, 0]
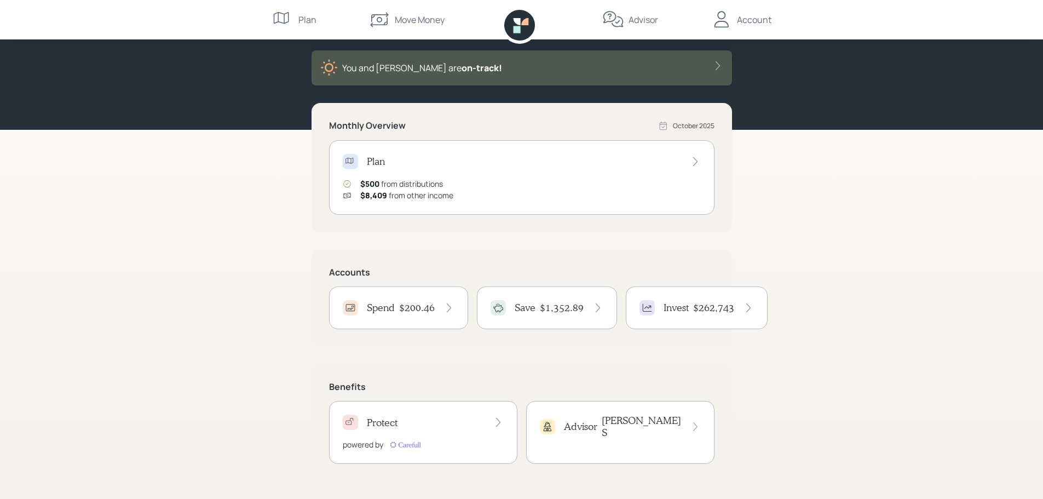
click at [376, 304] on h4 "Spend" at bounding box center [381, 308] width 28 height 12
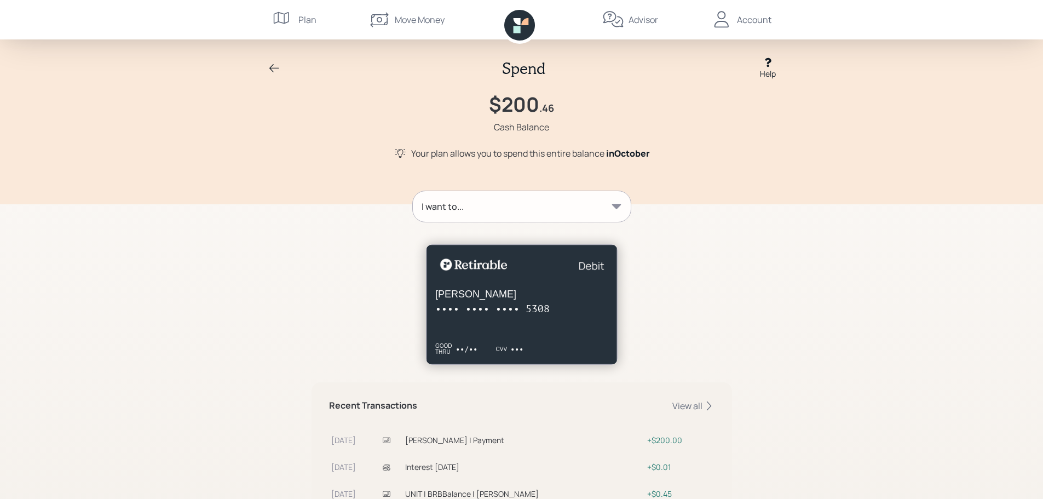
click at [618, 207] on icon at bounding box center [616, 206] width 9 height 5
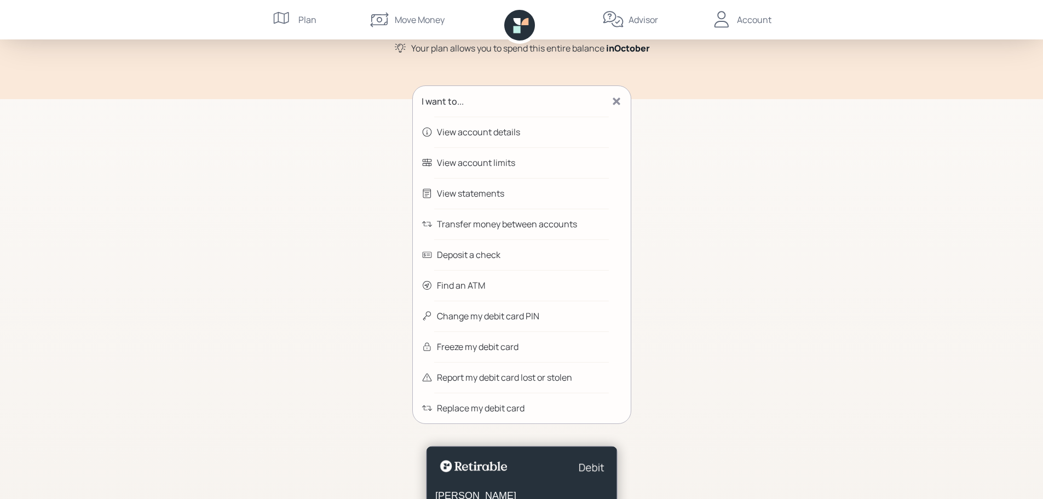
scroll to position [110, 0]
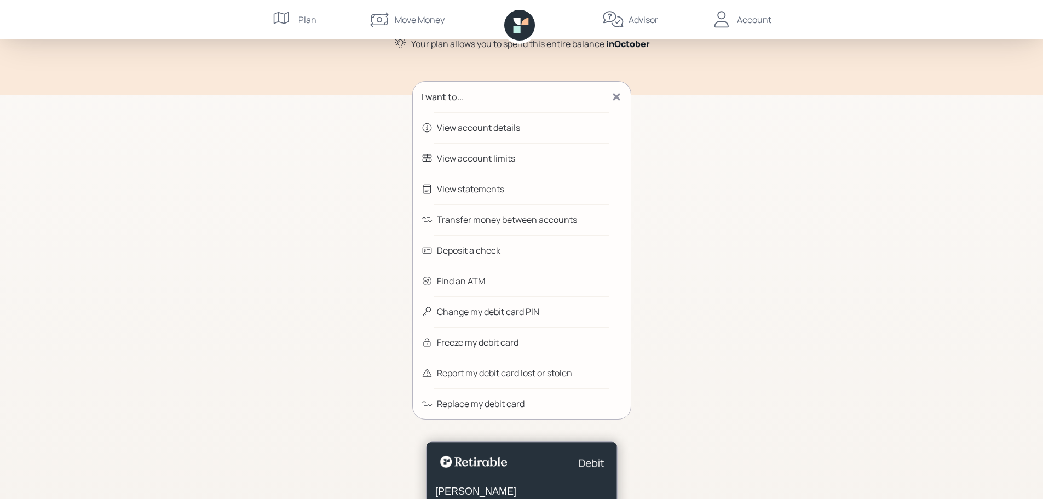
click at [502, 311] on div "Change my debit card PIN" at bounding box center [488, 311] width 102 height 13
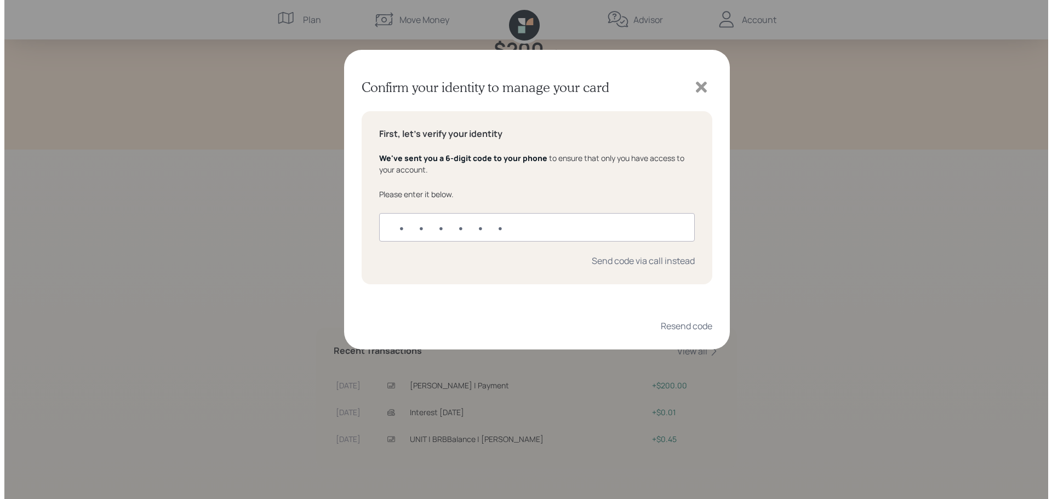
scroll to position [55, 0]
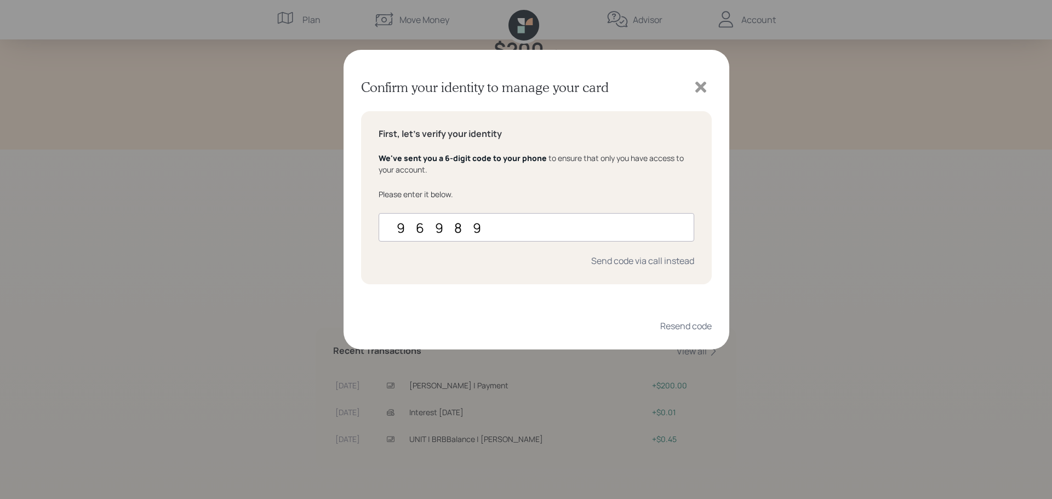
type input "969892"
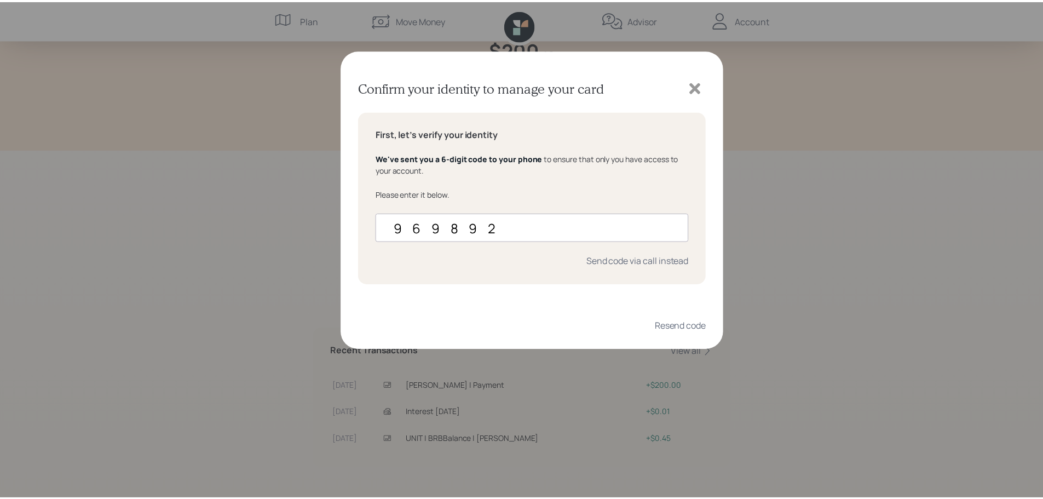
scroll to position [0, 0]
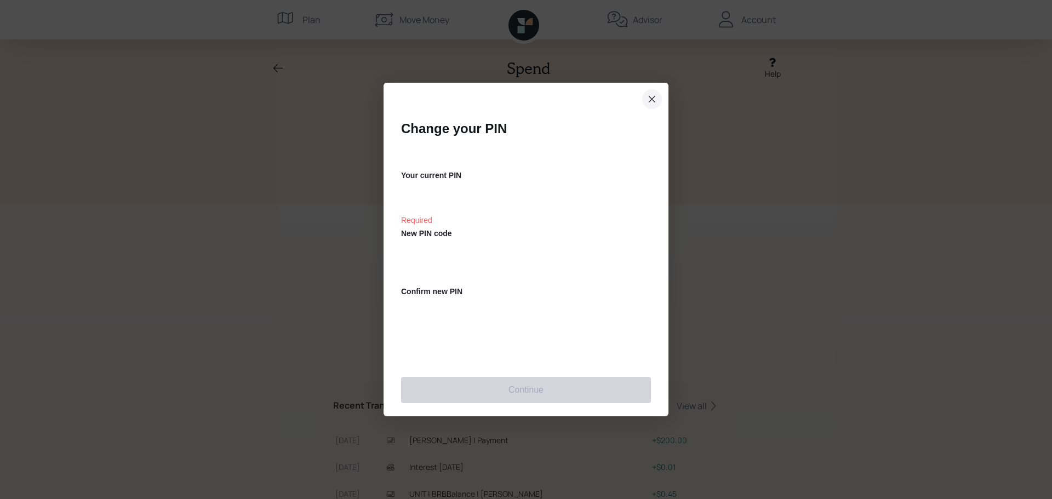
click at [650, 101] on icon "close dialog" at bounding box center [652, 98] width 7 height 7
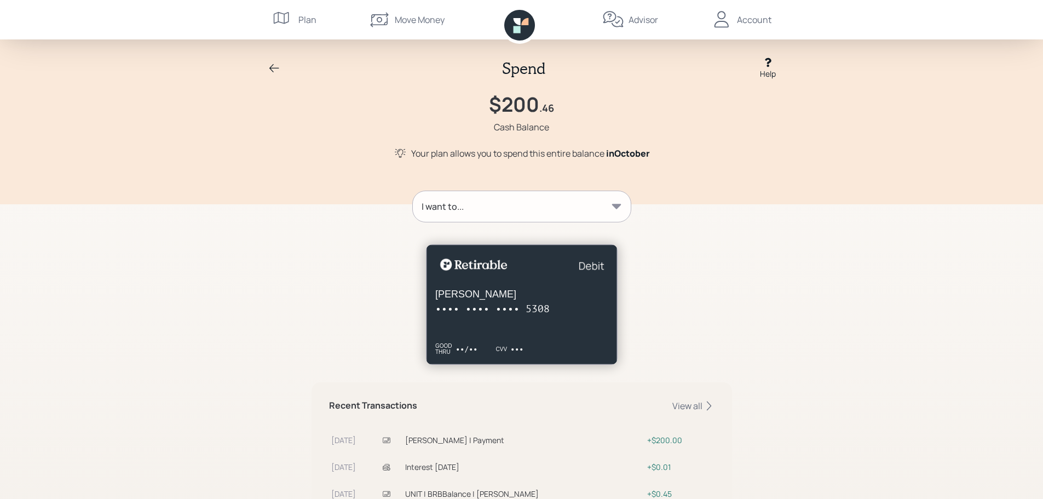
click at [616, 202] on icon at bounding box center [616, 206] width 11 height 11
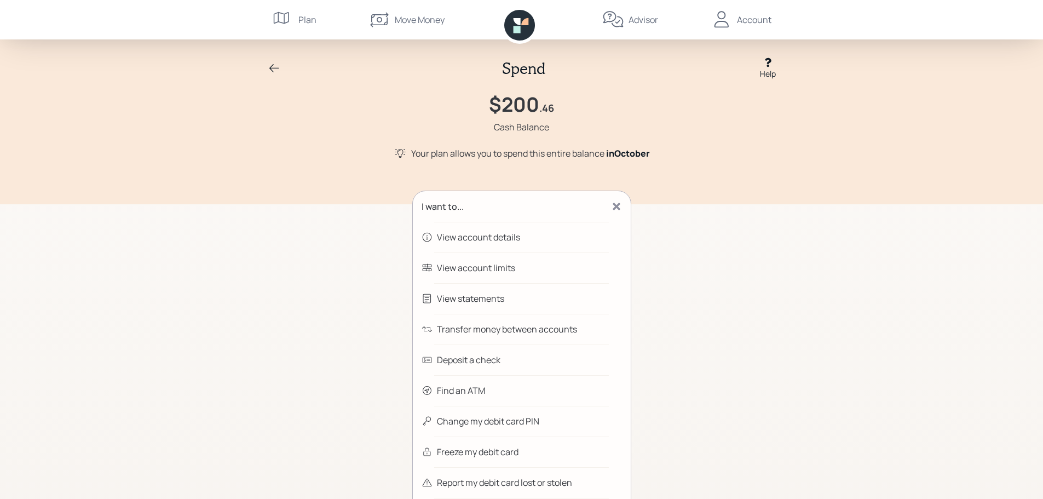
click at [502, 328] on div "Transfer money between accounts" at bounding box center [507, 329] width 140 height 13
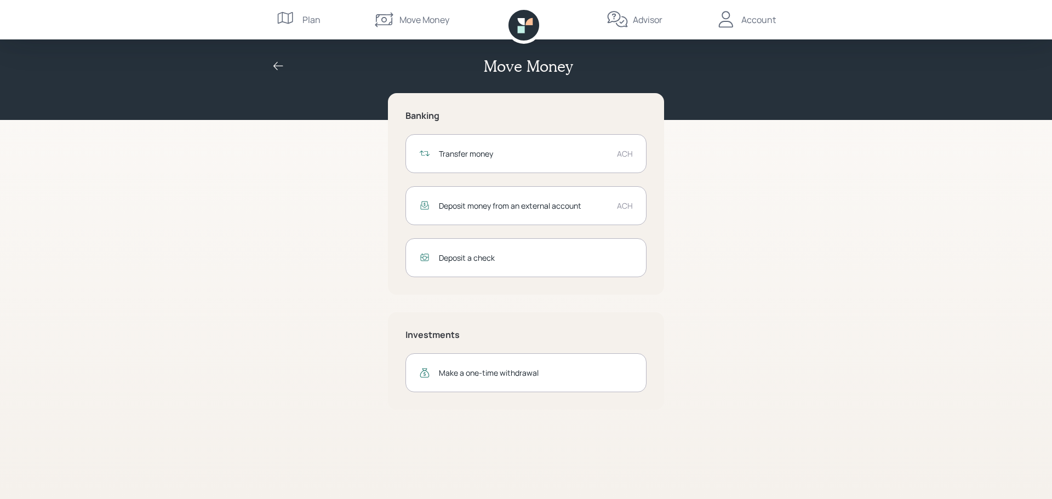
click at [615, 209] on div "Deposit money from an external account ACH" at bounding box center [525, 205] width 241 height 39
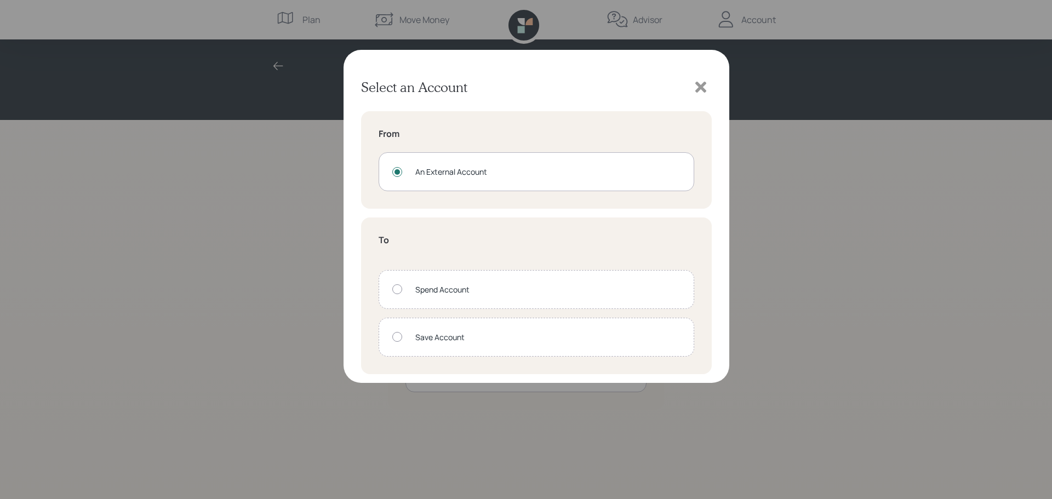
click at [394, 339] on div at bounding box center [397, 337] width 10 height 10
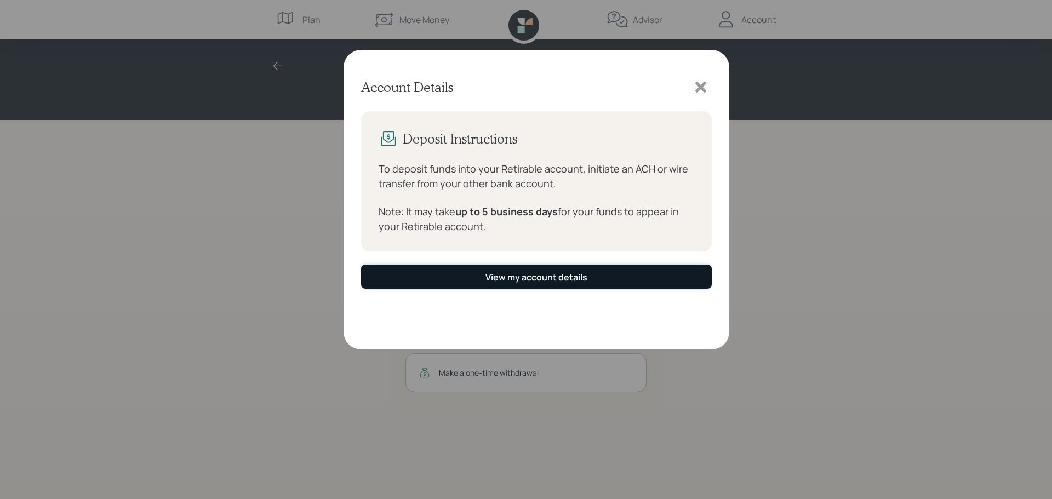
click at [552, 277] on div "View my account details" at bounding box center [536, 277] width 102 height 12
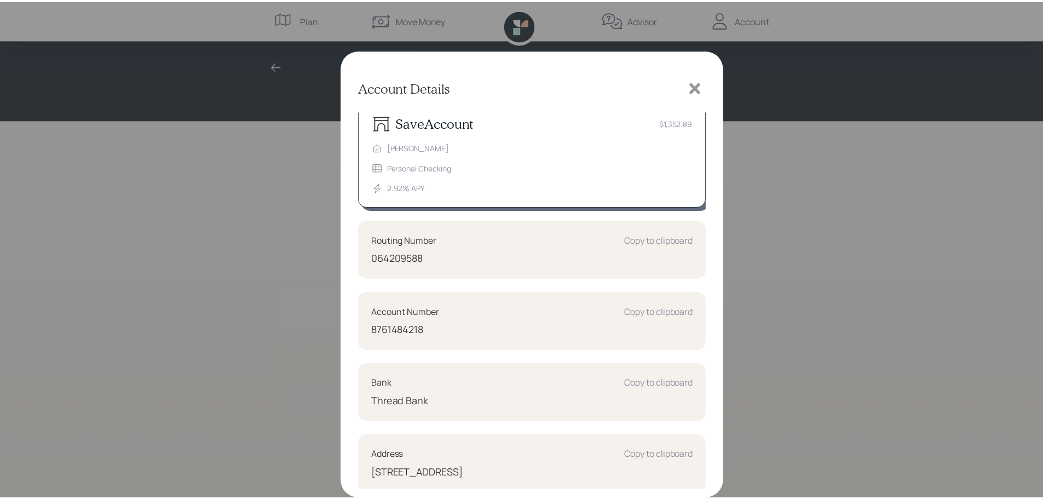
scroll to position [16, 0]
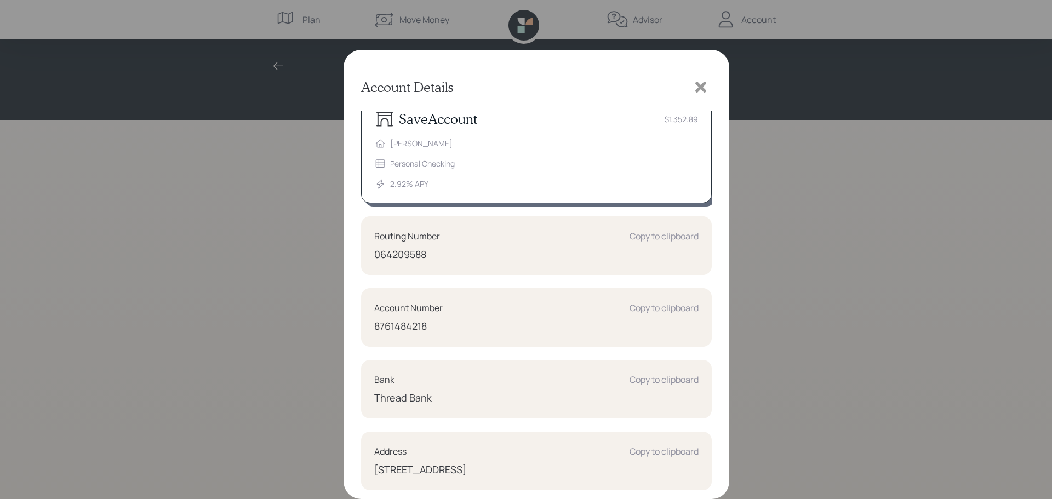
click at [414, 166] on div "Personal Checking" at bounding box center [422, 164] width 65 height 12
click at [697, 90] on icon at bounding box center [700, 87] width 11 height 11
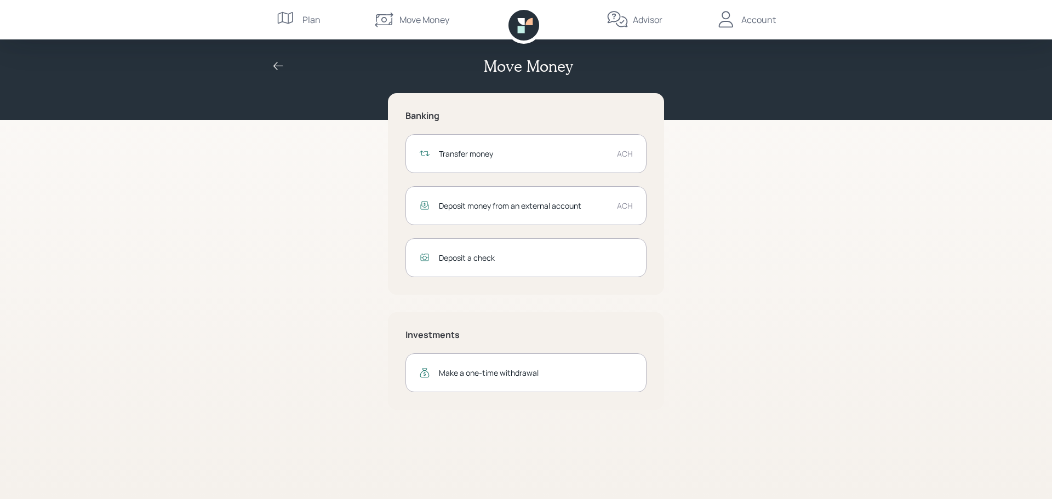
click at [625, 209] on div "ACH" at bounding box center [625, 206] width 16 height 12
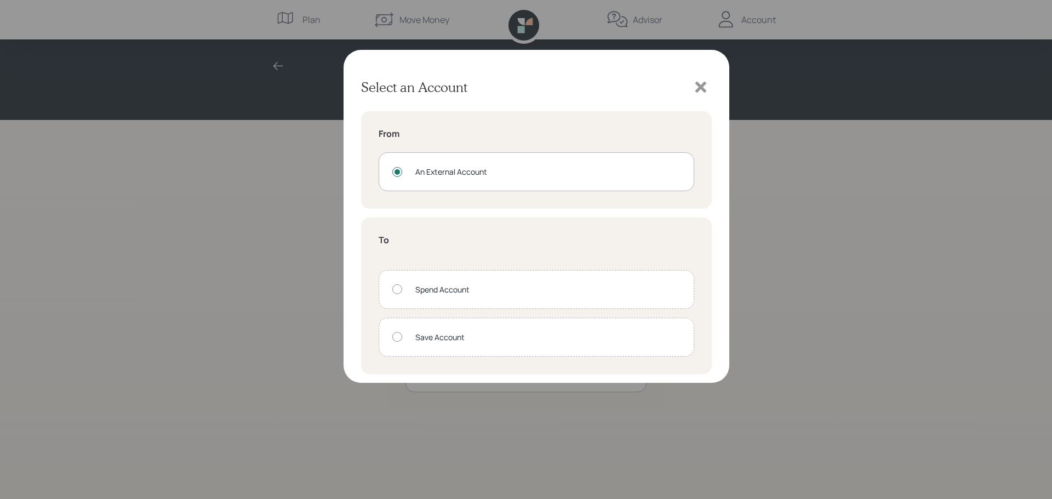
click at [394, 337] on div at bounding box center [397, 337] width 10 height 10
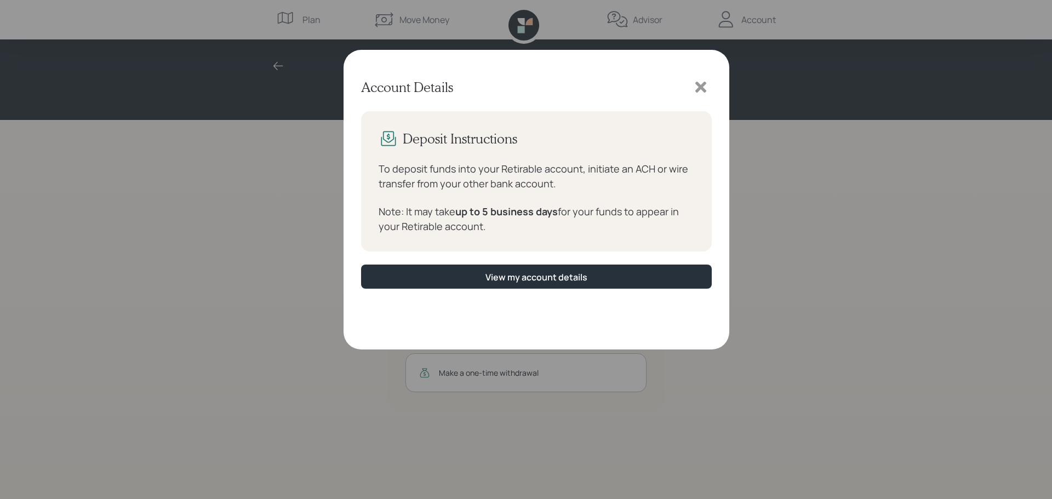
click at [705, 84] on icon at bounding box center [700, 87] width 11 height 11
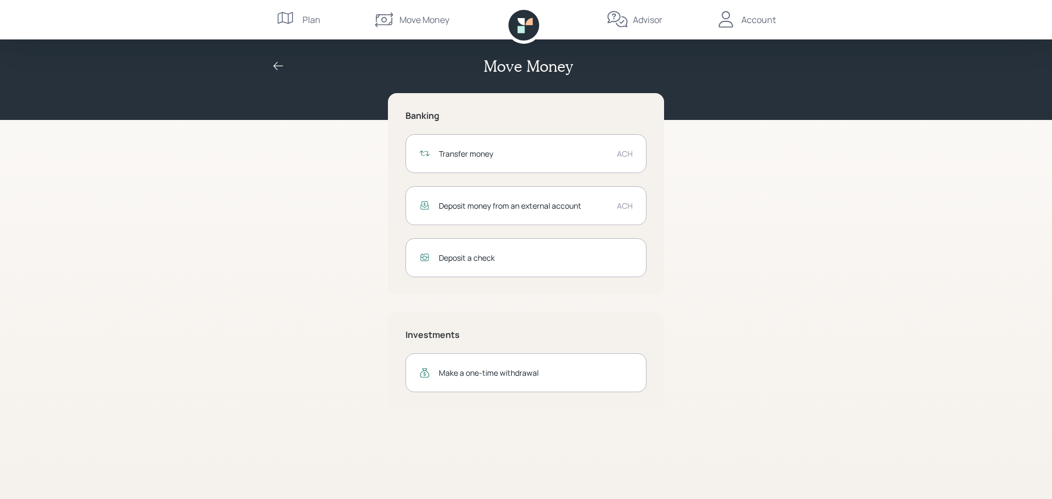
click at [750, 23] on div "Account" at bounding box center [758, 19] width 35 height 13
